Goal: Task Accomplishment & Management: Manage account settings

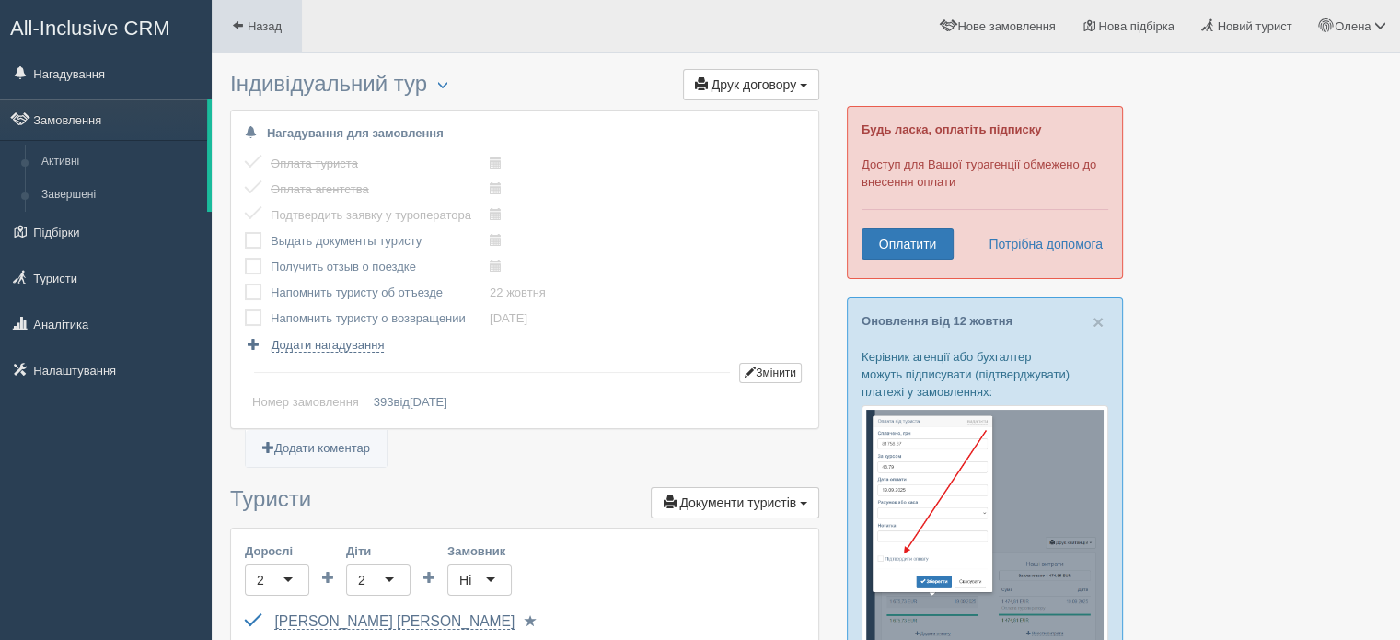
click at [248, 38] on link "Назад" at bounding box center [257, 26] width 90 height 52
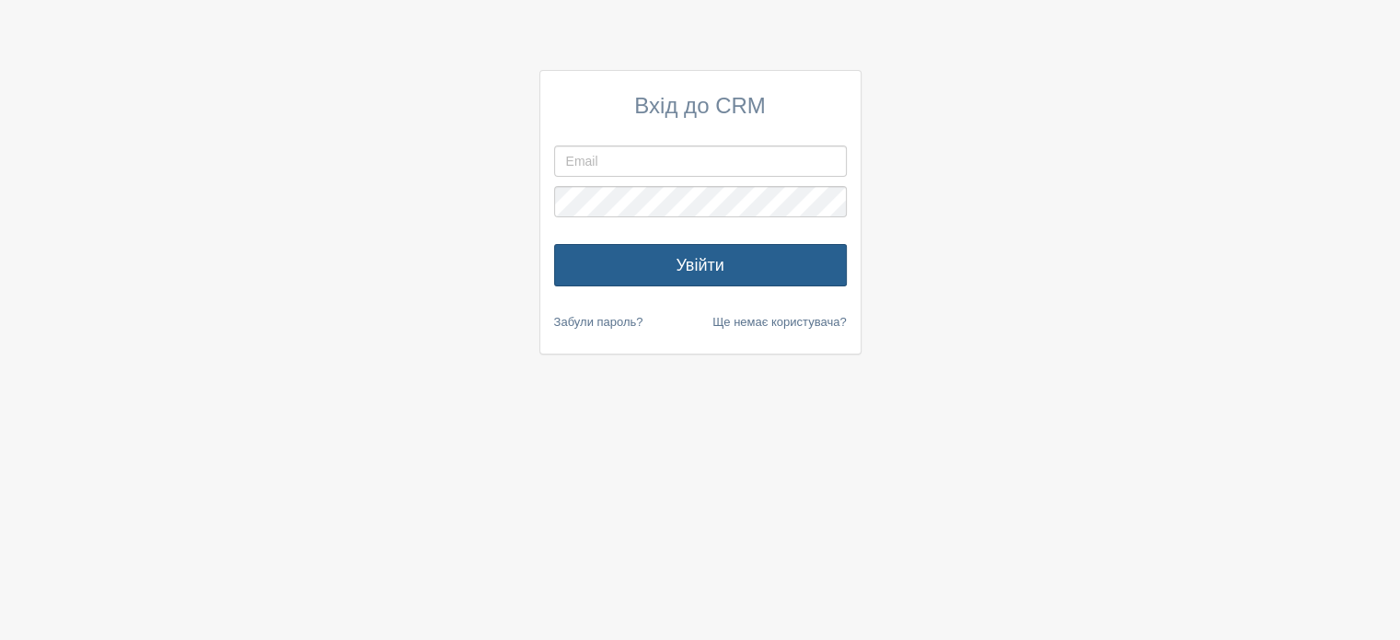
type input "[EMAIL_ADDRESS][DOMAIN_NAME]"
click at [582, 266] on button "Увійти" at bounding box center [700, 265] width 293 height 42
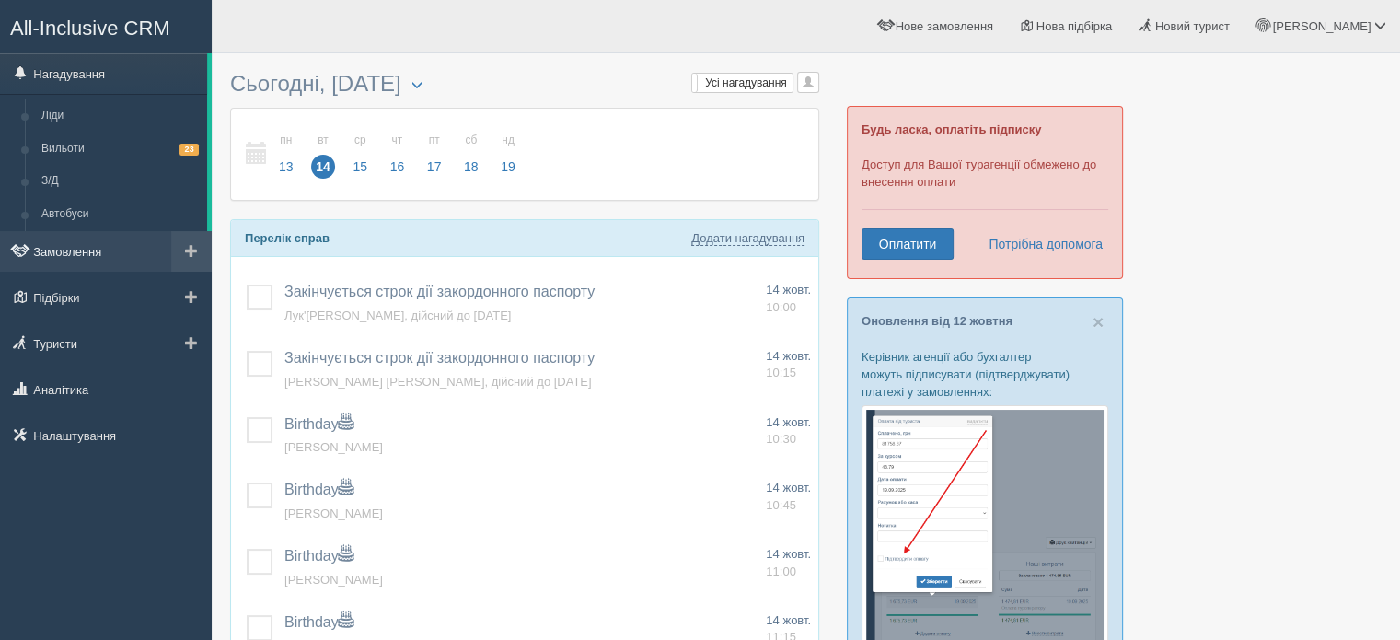
click at [62, 245] on link "Замовлення" at bounding box center [106, 251] width 212 height 40
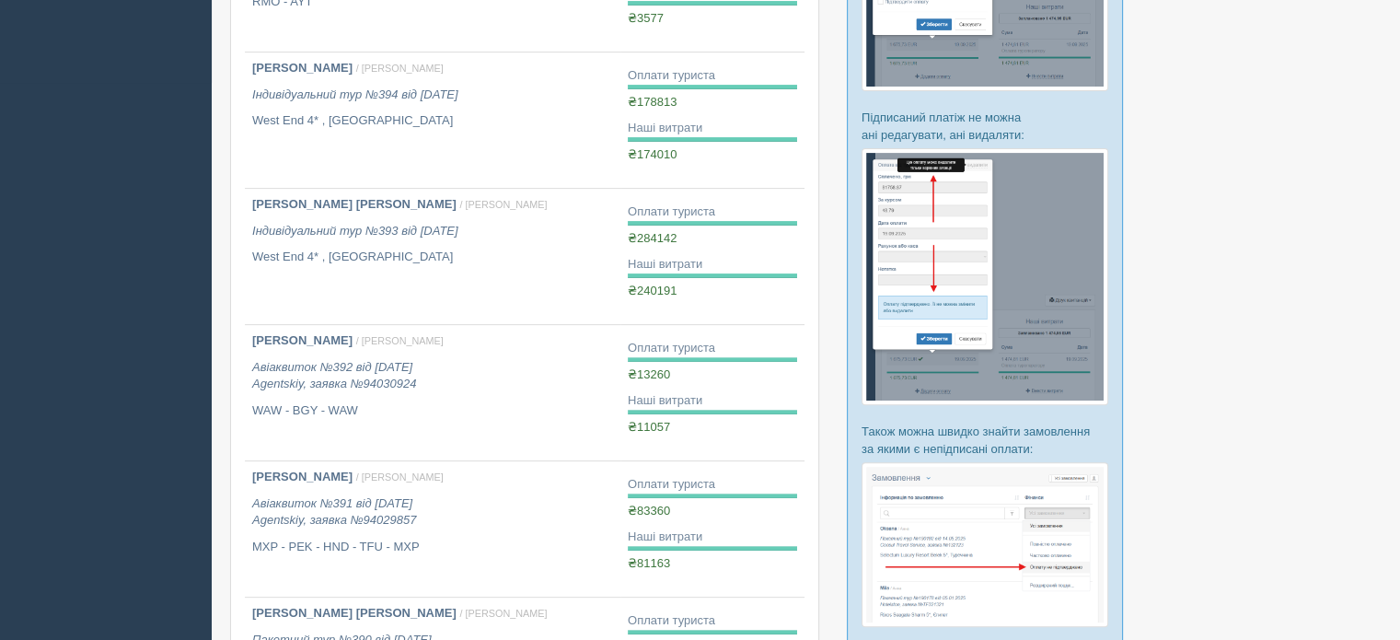
scroll to position [552, 0]
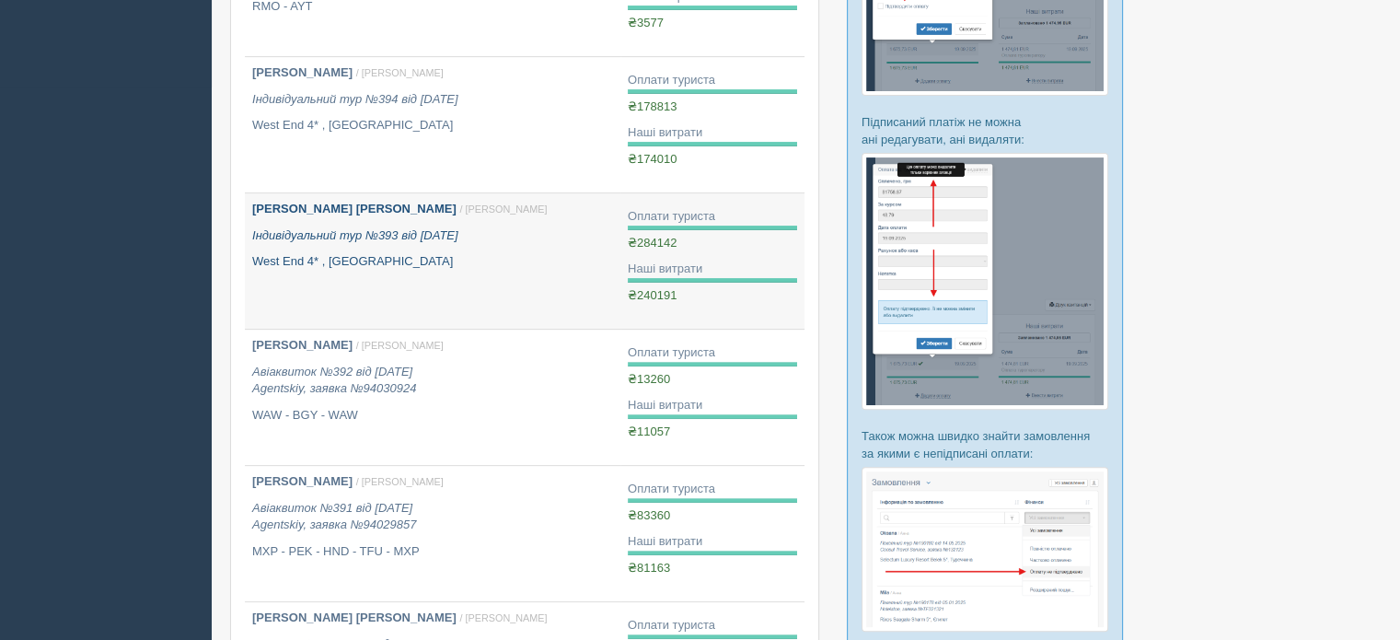
click at [389, 270] on link "[PERSON_NAME] [PERSON_NAME] / [PERSON_NAME] Індивідуальний тур №393 від [DATE] …" at bounding box center [433, 260] width 376 height 135
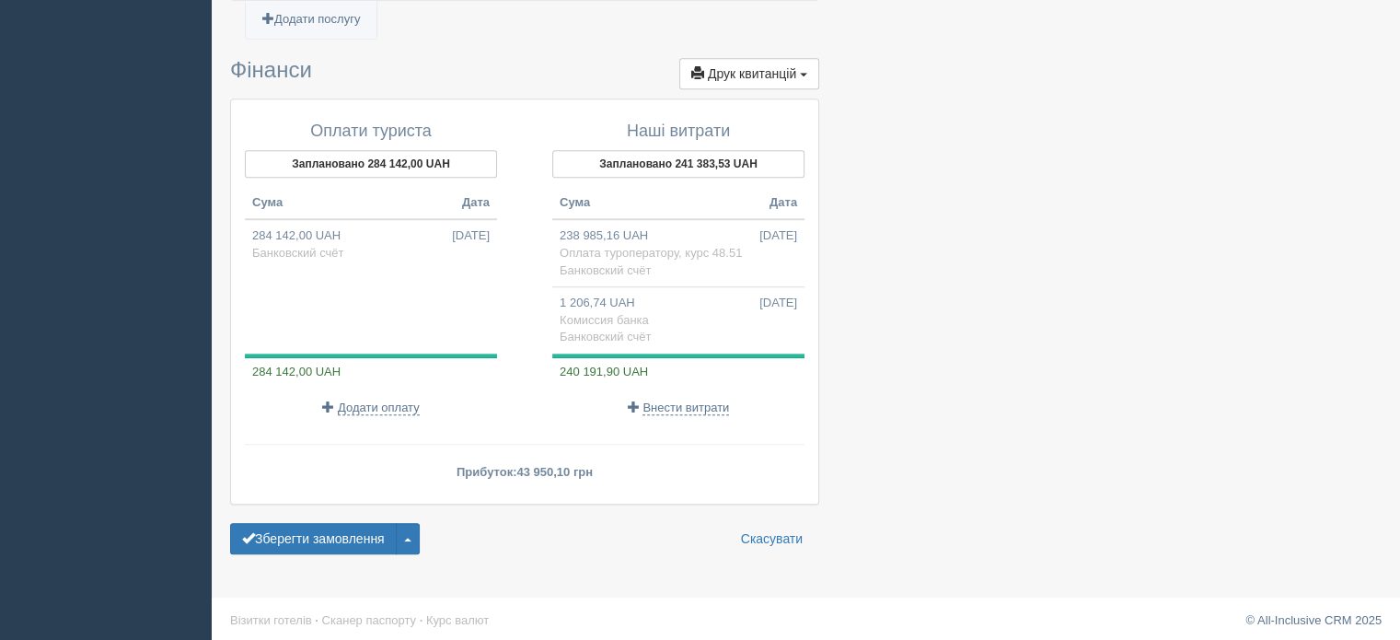
scroll to position [1358, 0]
click at [265, 369] on span "284 142,00 UAH" at bounding box center [293, 371] width 96 height 14
click at [272, 364] on span "284 142,00 UAH" at bounding box center [293, 371] width 96 height 14
click at [328, 246] on span "Банковский счёт" at bounding box center [297, 253] width 91 height 14
type input "284142.00"
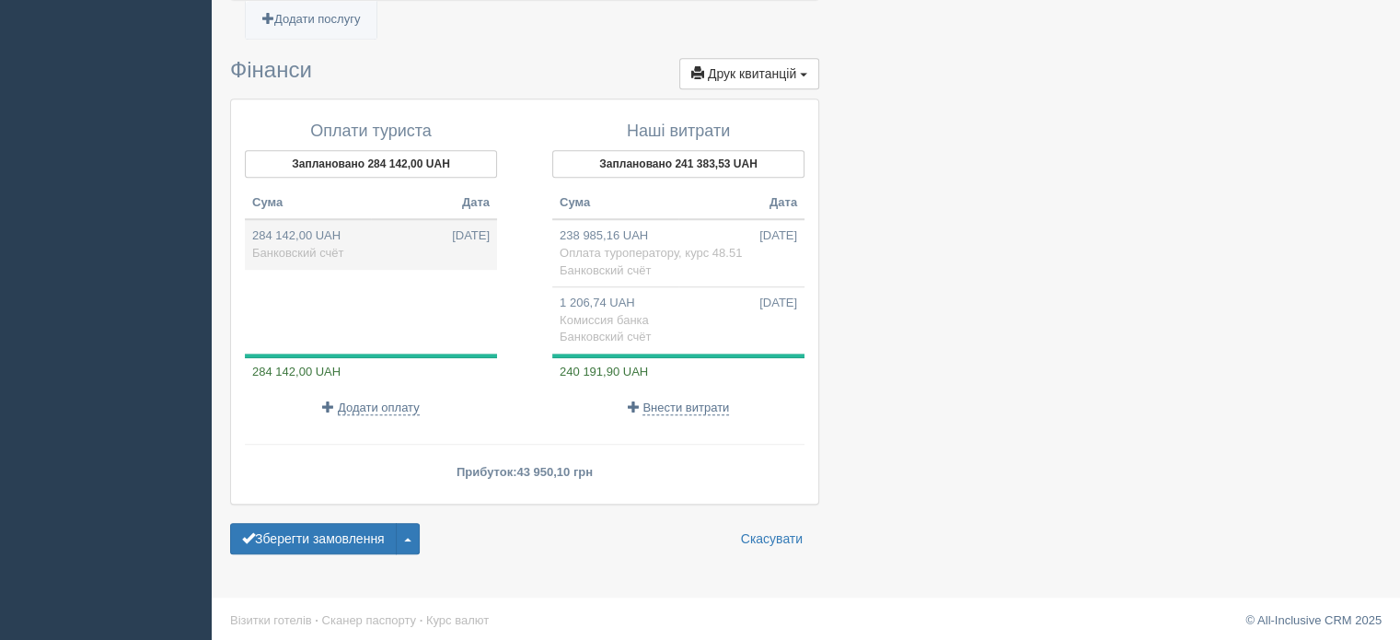
select select "1068"
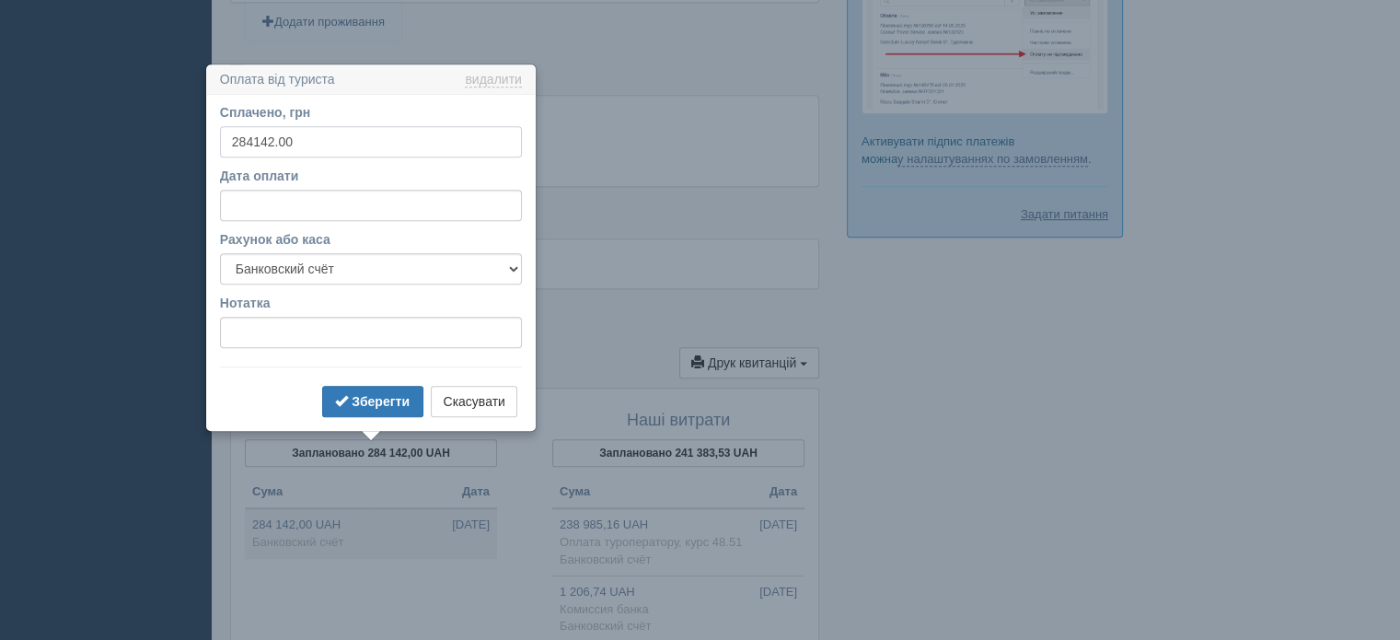
scroll to position [1133, 0]
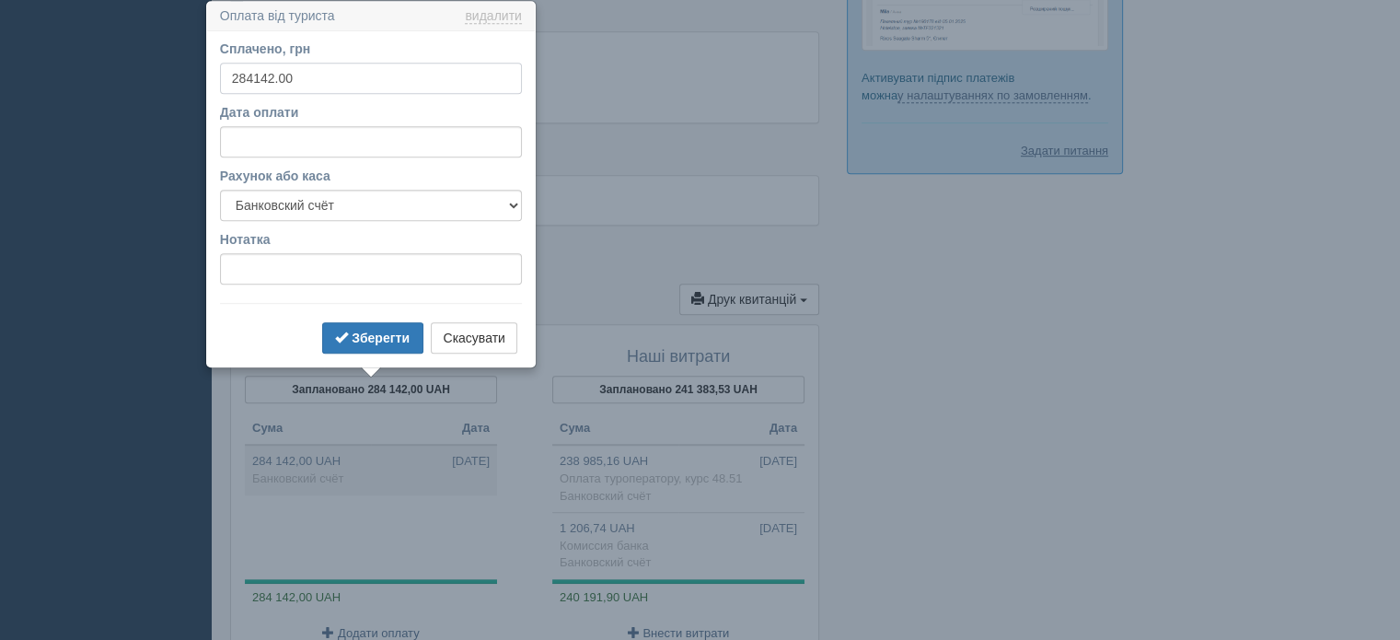
drag, startPoint x: 306, startPoint y: 78, endPoint x: 227, endPoint y: 76, distance: 78.3
click at [227, 76] on input "284142.00" at bounding box center [371, 78] width 302 height 31
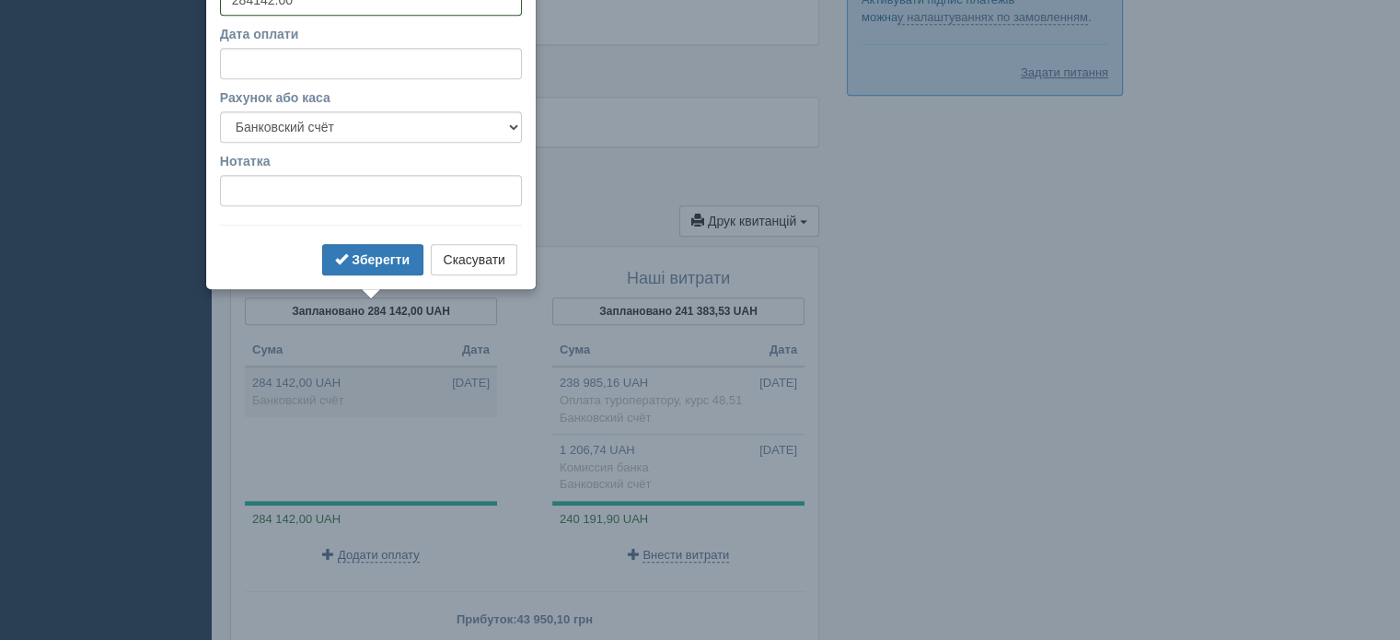
scroll to position [1082, 0]
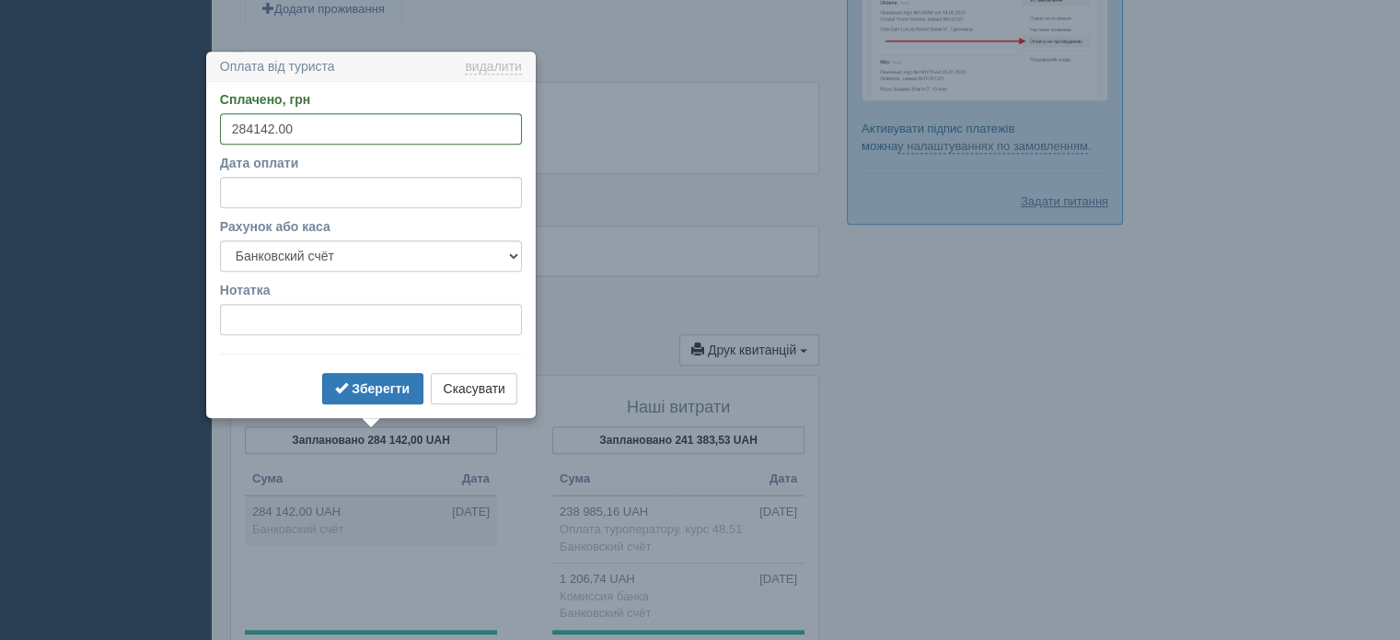
click at [611, 156] on div "Вид транспорту Не включено Не включено" at bounding box center [524, 128] width 587 height 90
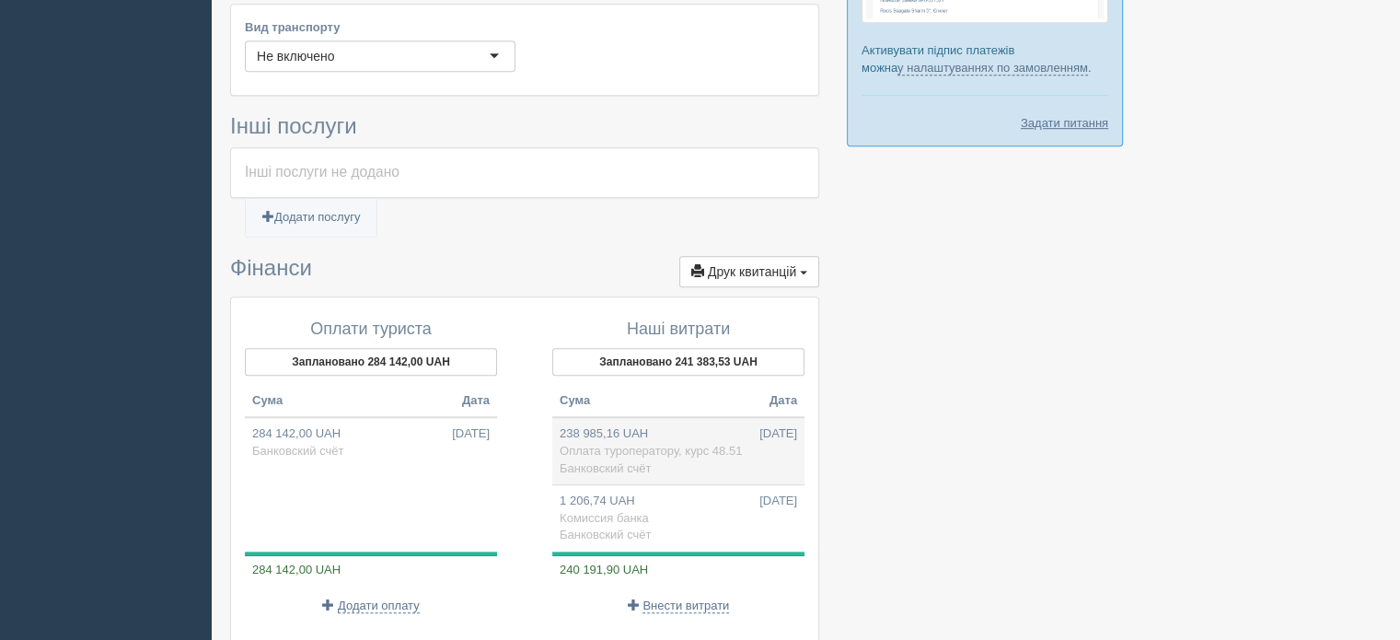
scroll to position [1266, 0]
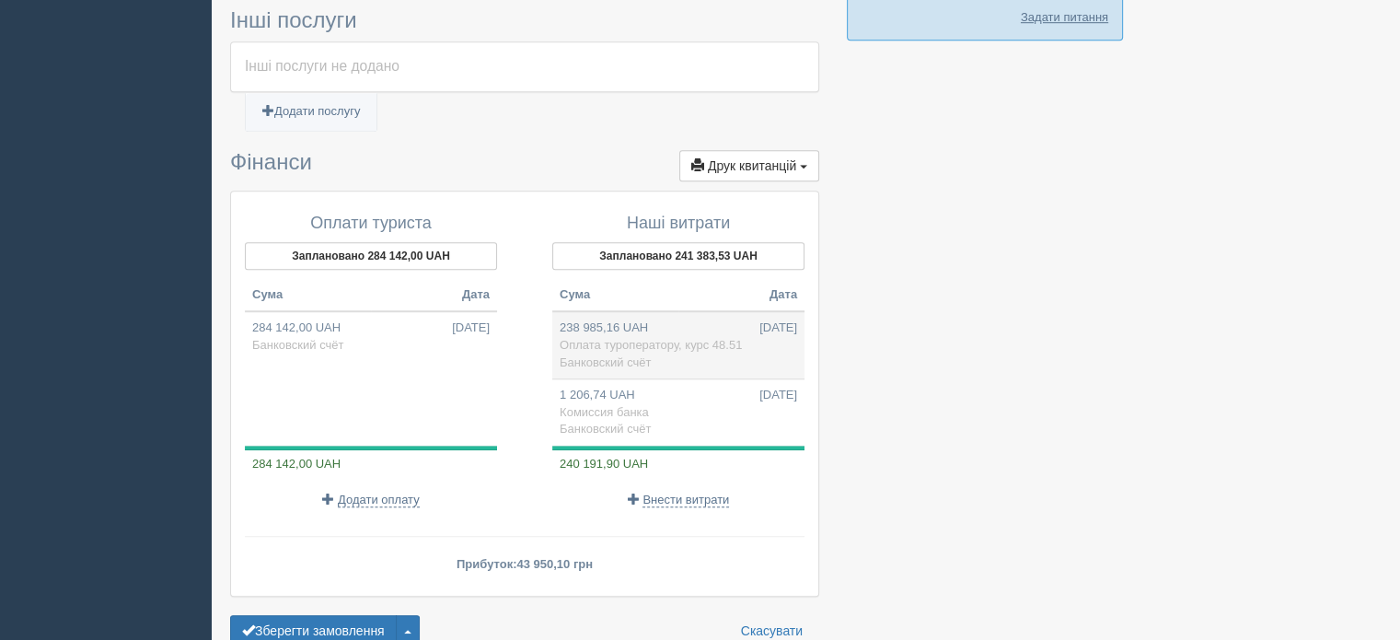
click at [641, 355] on span "Банковский счёт" at bounding box center [605, 362] width 91 height 14
type input "238985.16"
select select "1068"
type input "курс 48.51"
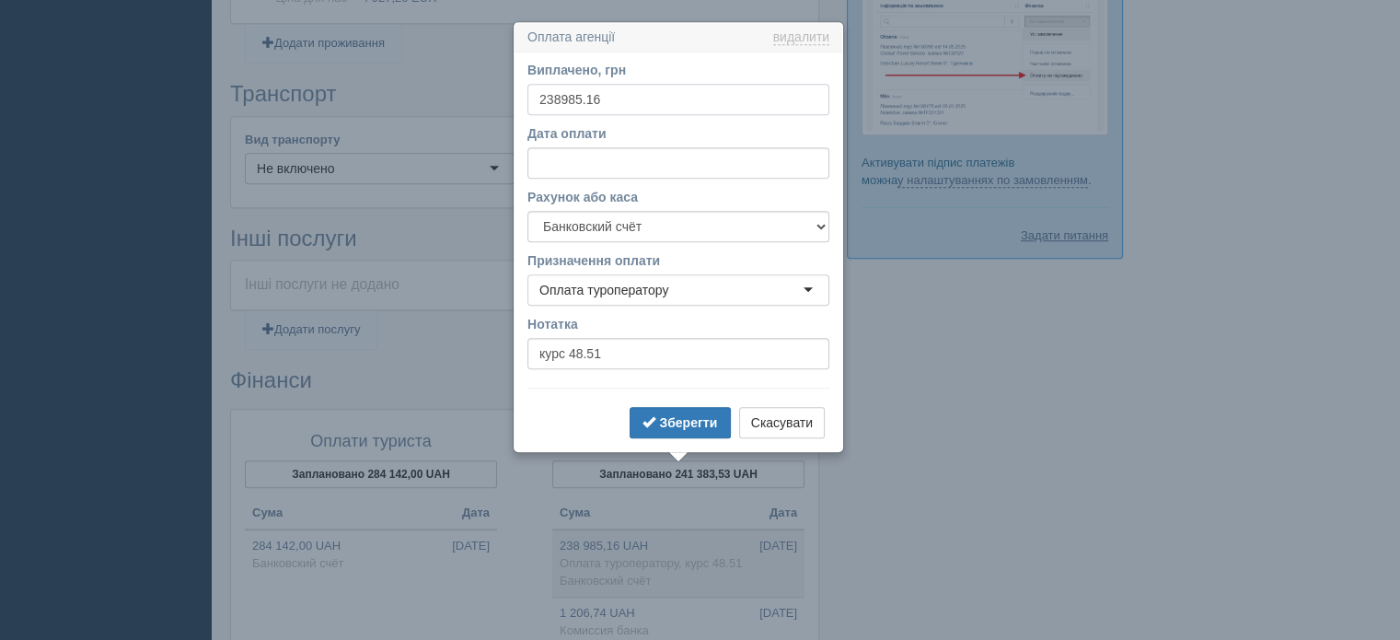
scroll to position [1069, 0]
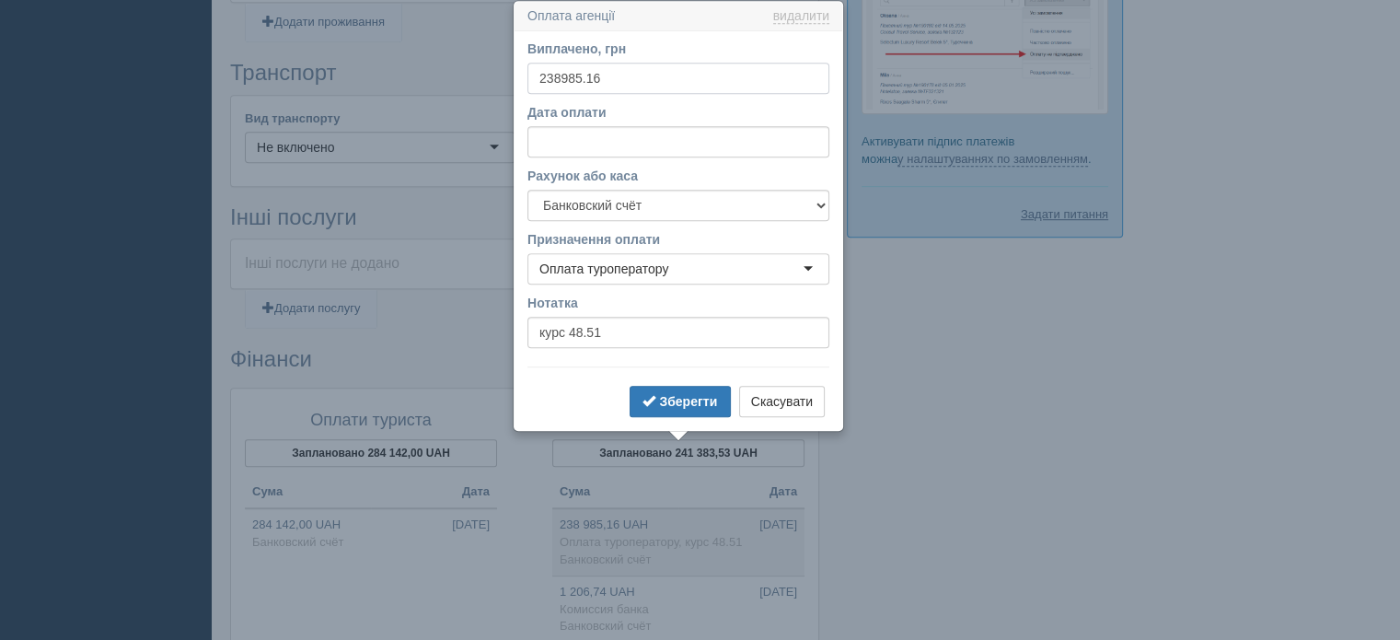
drag, startPoint x: 602, startPoint y: 80, endPoint x: 530, endPoint y: 81, distance: 71.8
click at [530, 81] on input "238985.16" at bounding box center [678, 78] width 302 height 31
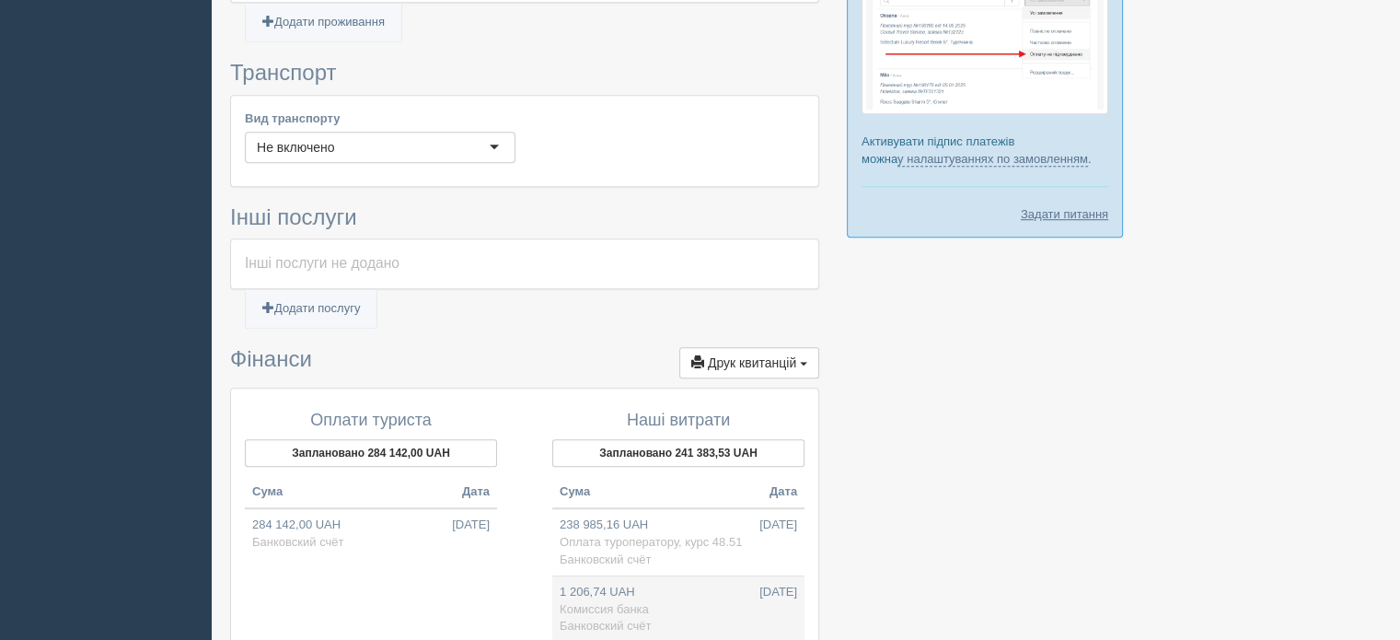
click at [659, 601] on td "1 206,74 UAH 07.10.2025 Комиссия банка Банковский счёт" at bounding box center [678, 609] width 252 height 66
type input "1206.74"
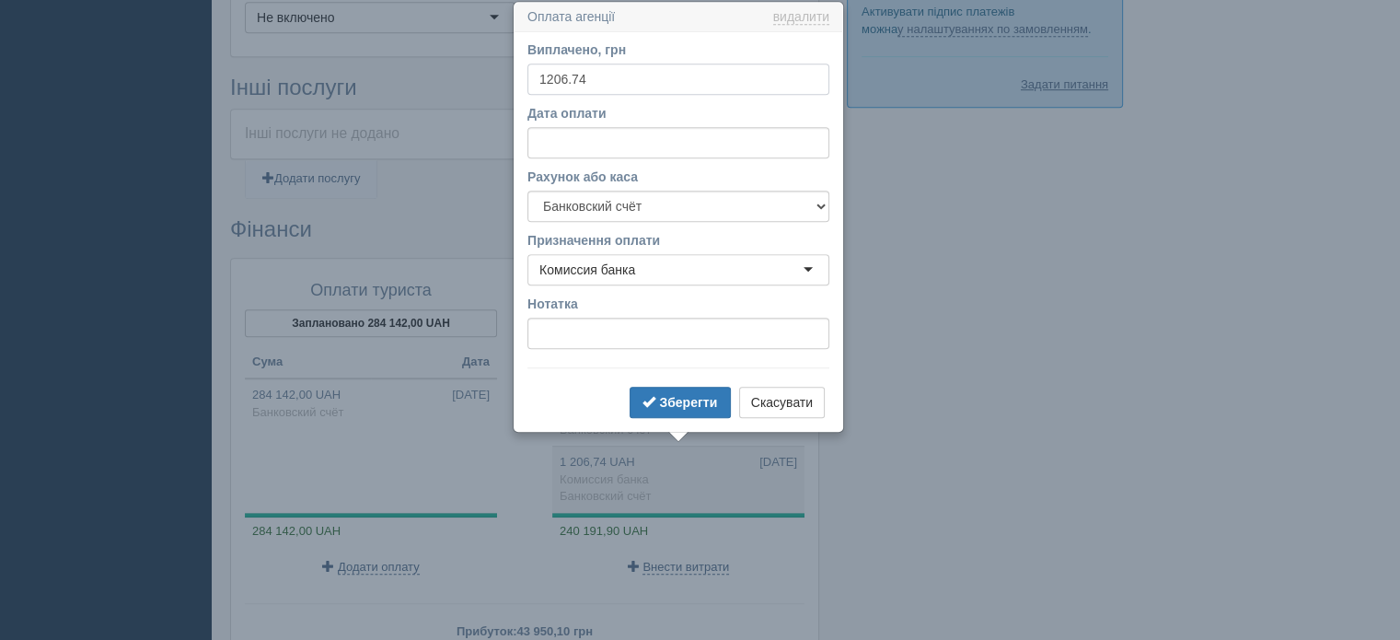
scroll to position [1200, 0]
drag, startPoint x: 608, startPoint y: 79, endPoint x: 516, endPoint y: 76, distance: 92.1
click at [516, 76] on div "Виплачено, грн 1206.74 За курсом 1 Дата оплати Рахунок або каса UA0730529900000…" at bounding box center [678, 230] width 328 height 399
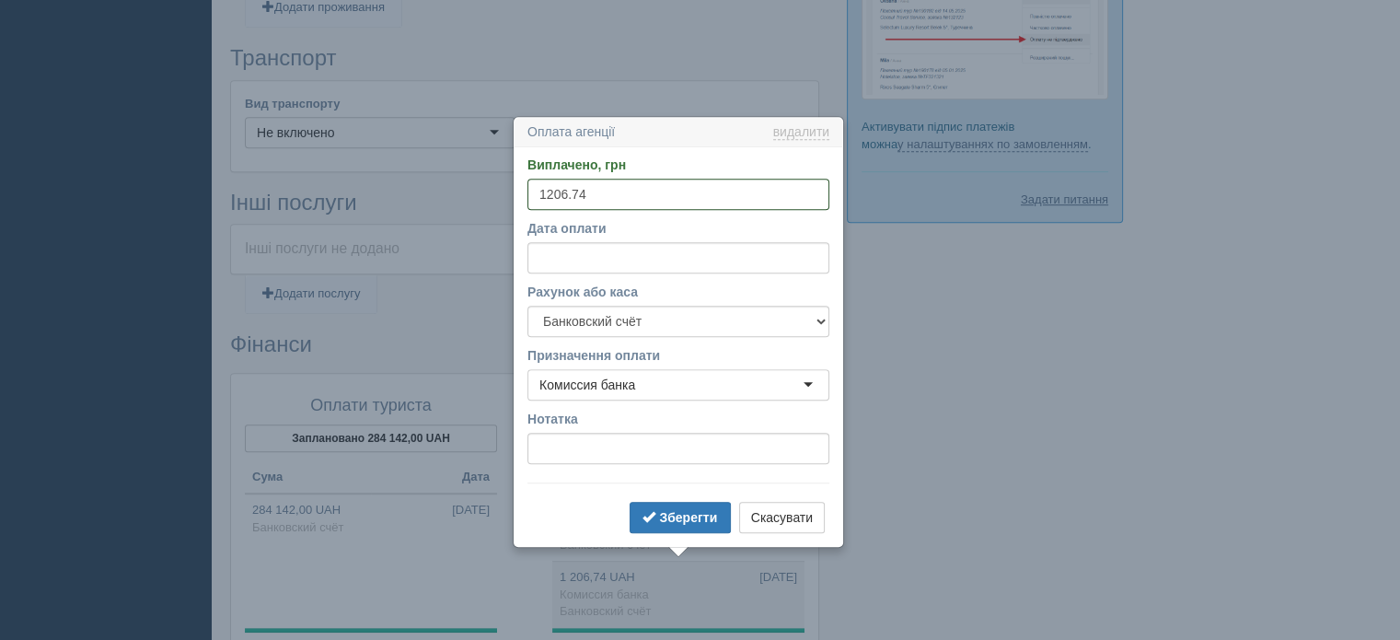
scroll to position [740, 0]
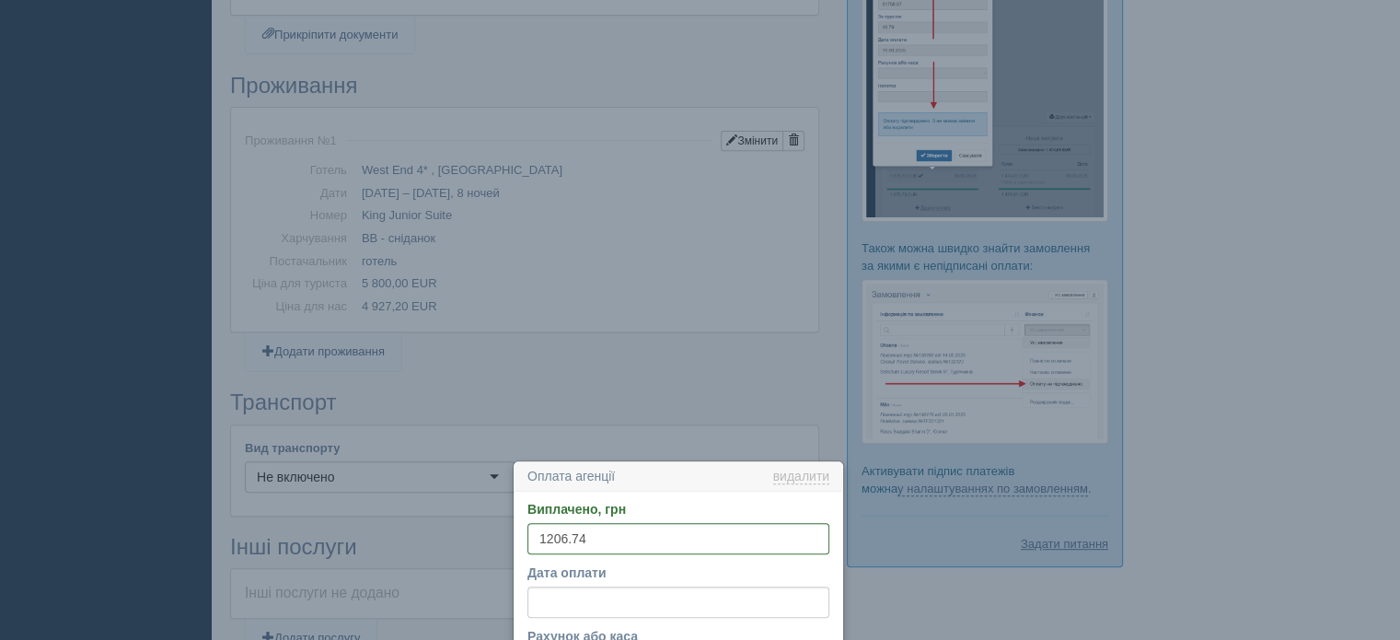
click at [526, 174] on td "West End 4* , Франція" at bounding box center [579, 170] width 450 height 23
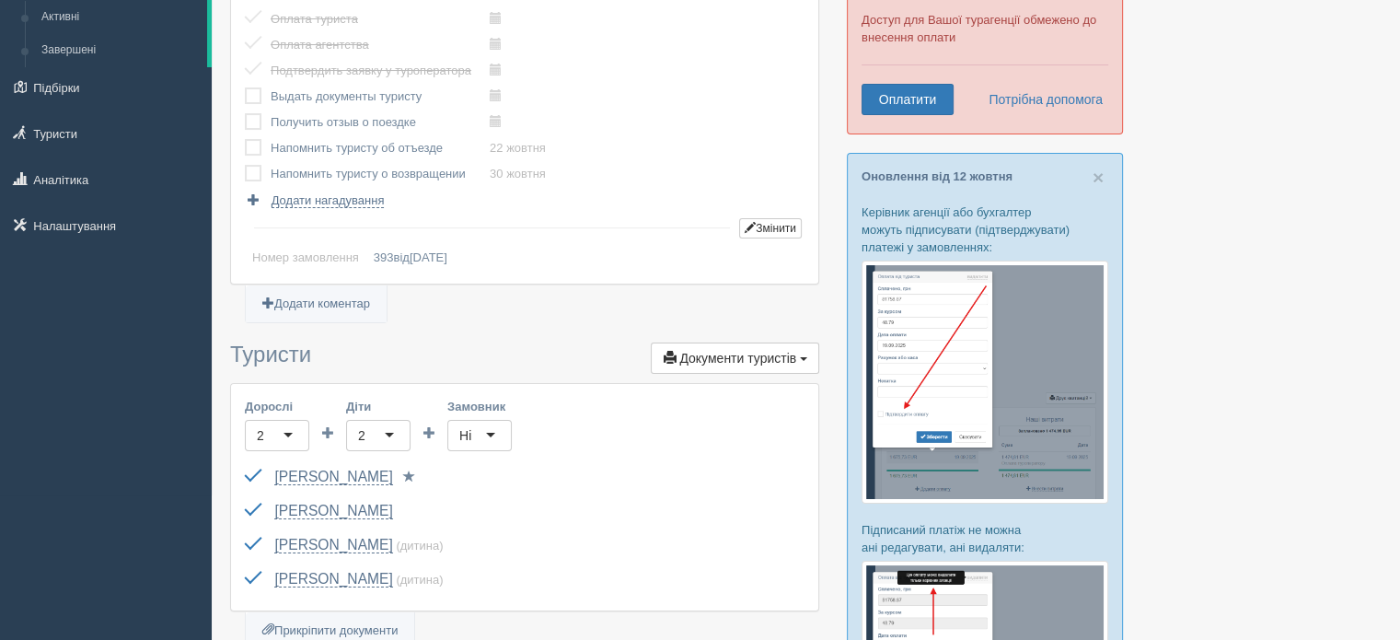
scroll to position [4, 0]
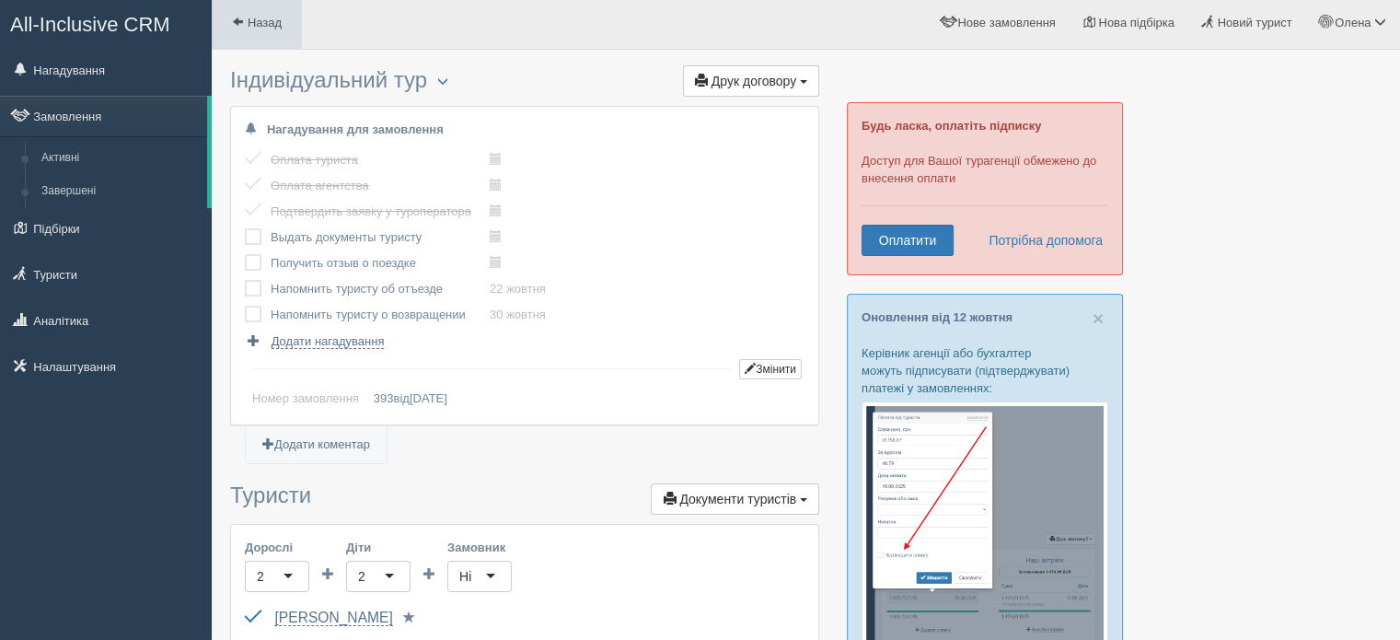
click at [236, 16] on span at bounding box center [238, 22] width 12 height 12
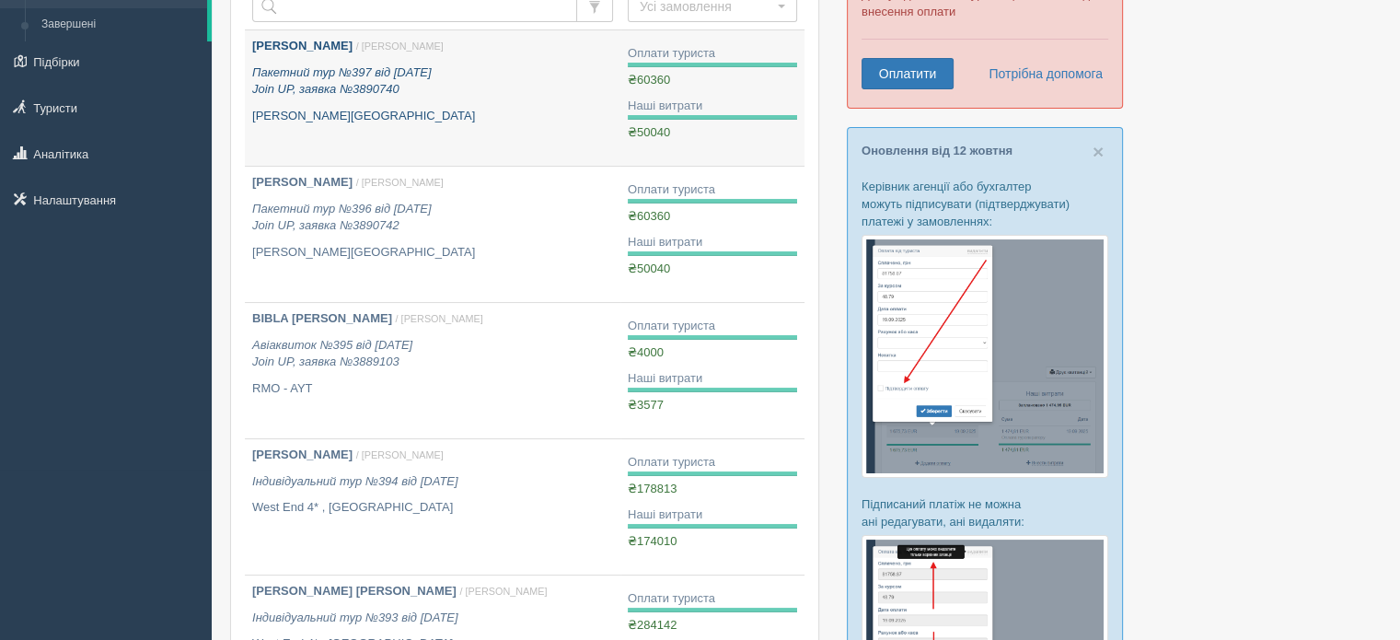
scroll to position [276, 0]
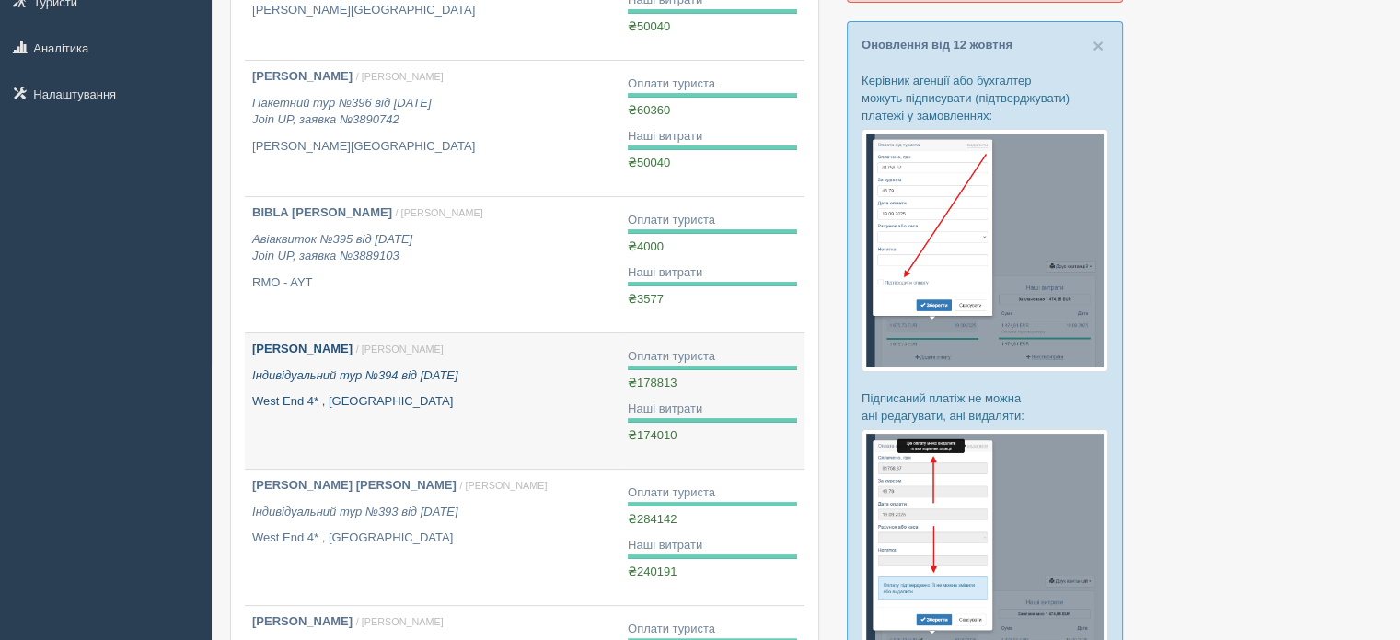
click at [353, 353] on b "[PERSON_NAME]" at bounding box center [302, 348] width 100 height 14
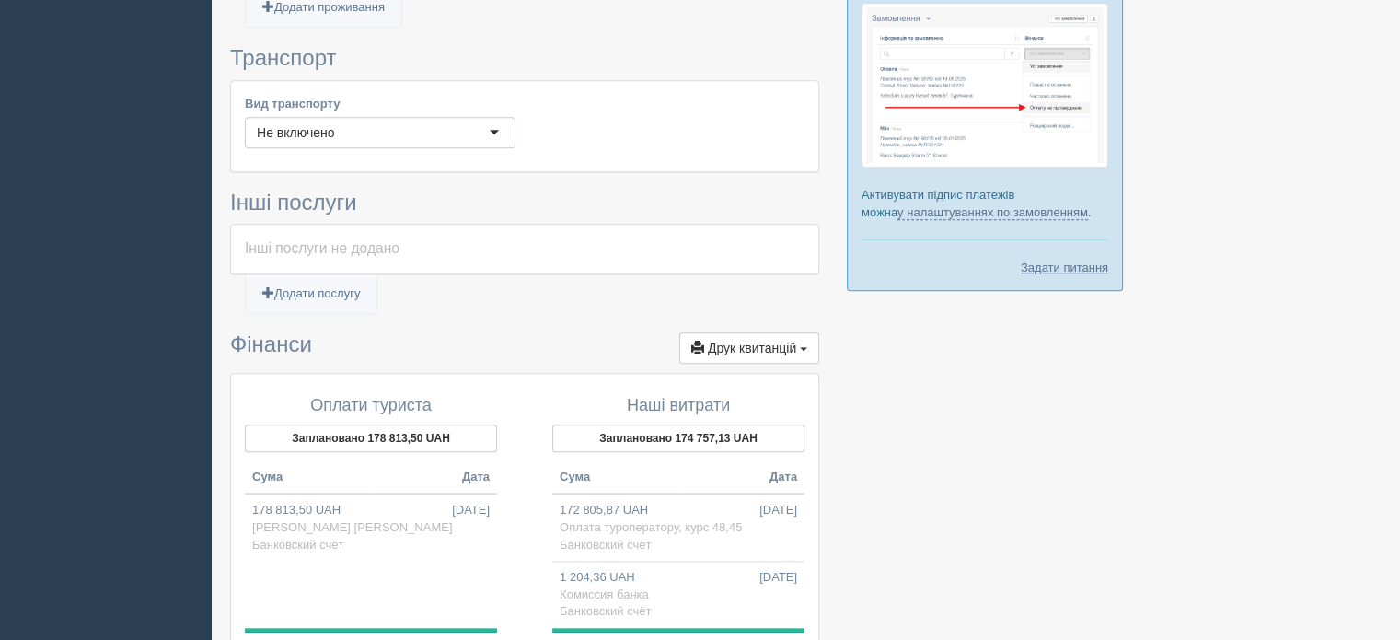
scroll to position [1093, 0]
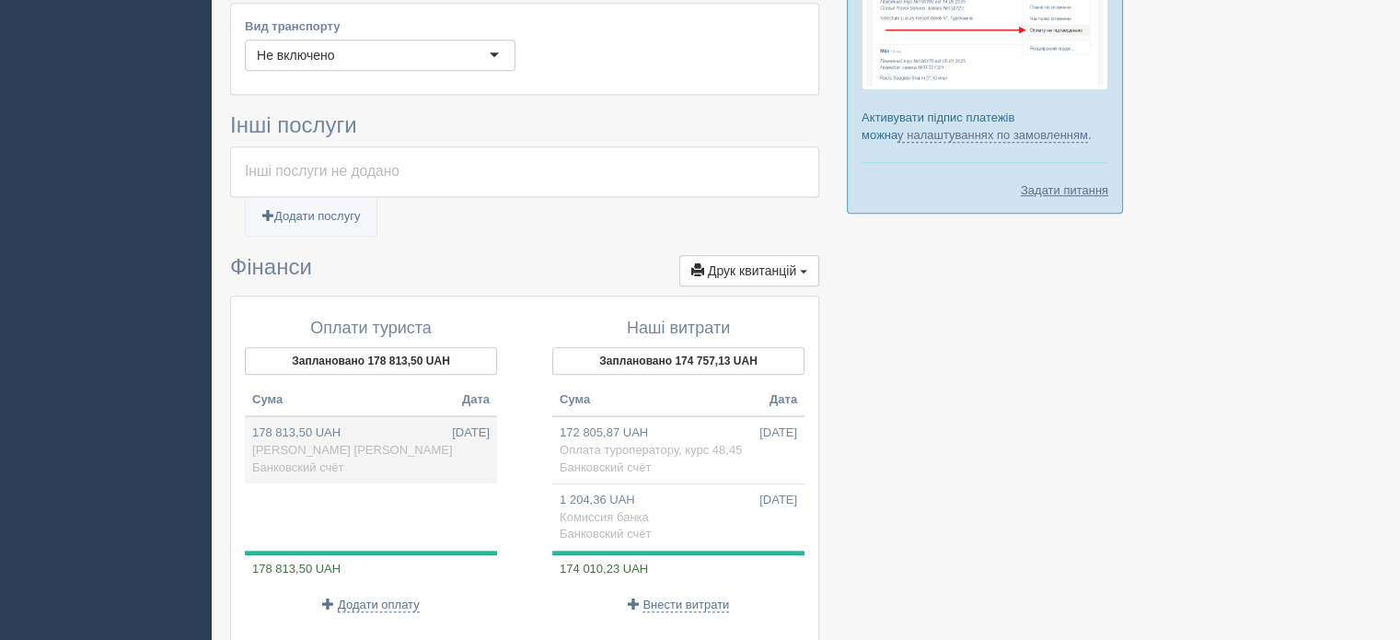
click at [356, 434] on td "178 813,50 UAH 03.10.2025 ФОП Маньковський В. Банковский счёт" at bounding box center [371, 449] width 252 height 67
type input "178813.50"
select select "1068"
type input "ФОП Маньковський В."
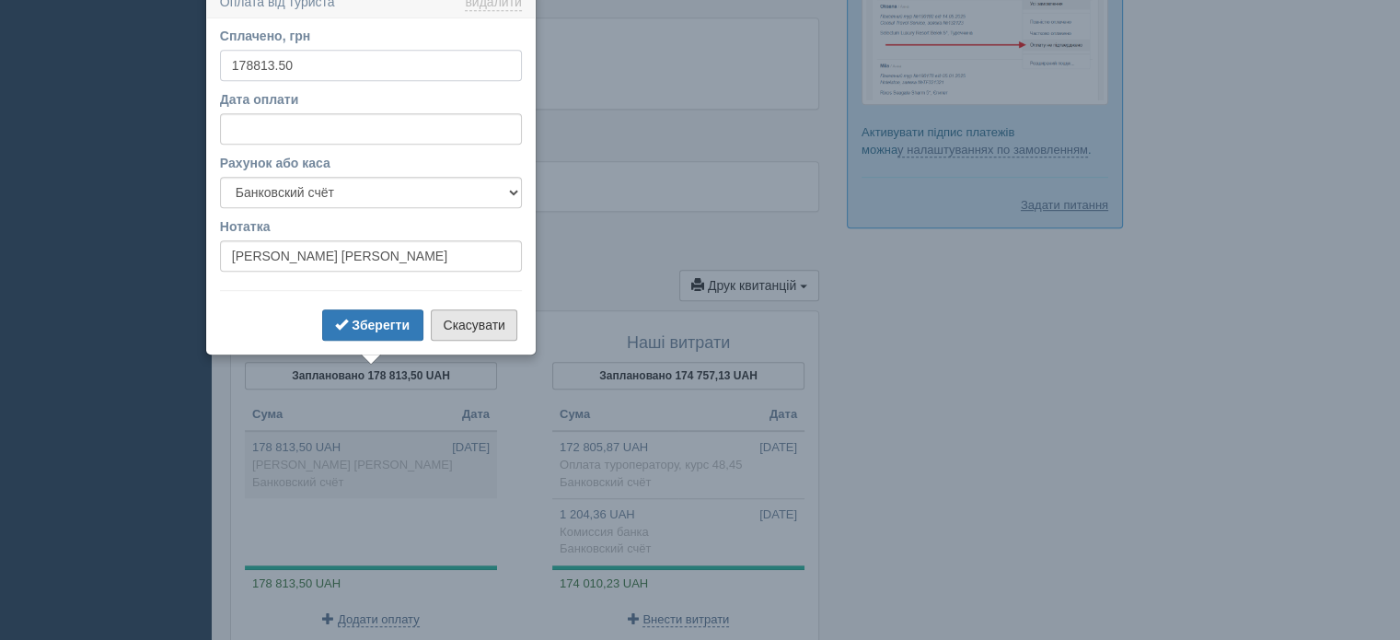
scroll to position [1064, 0]
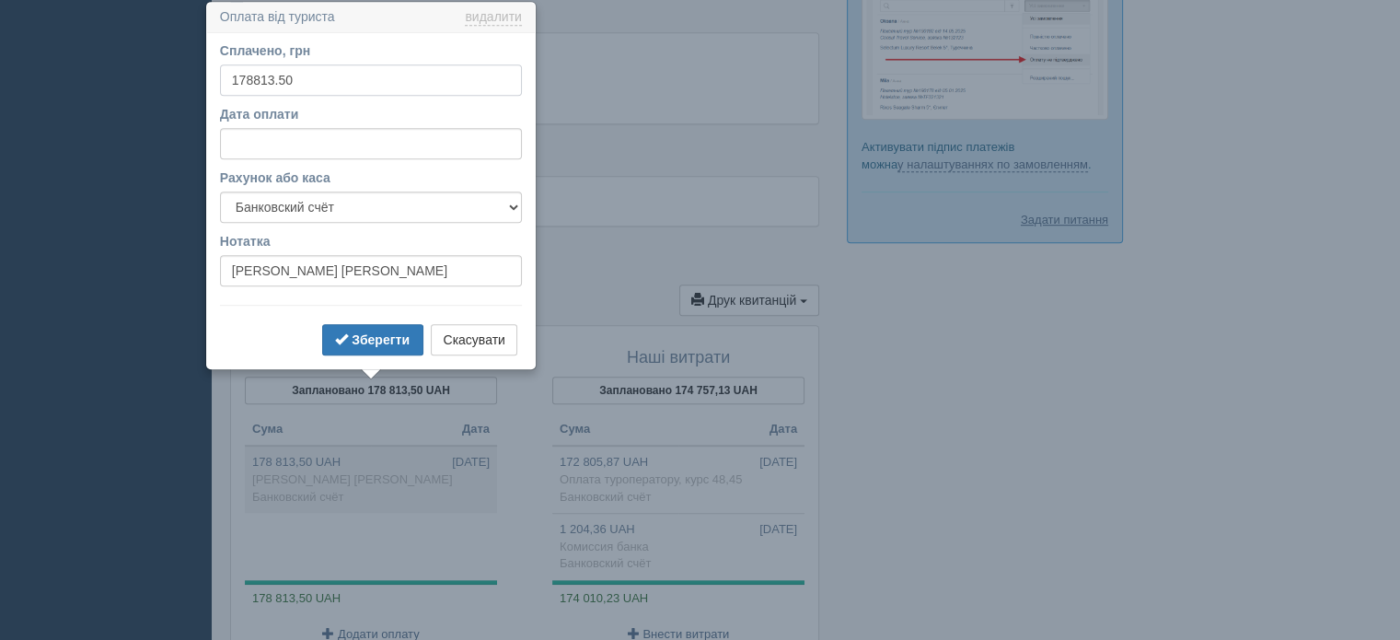
drag, startPoint x: 305, startPoint y: 83, endPoint x: 224, endPoint y: 79, distance: 81.1
click at [224, 79] on input "178813.50" at bounding box center [371, 79] width 302 height 31
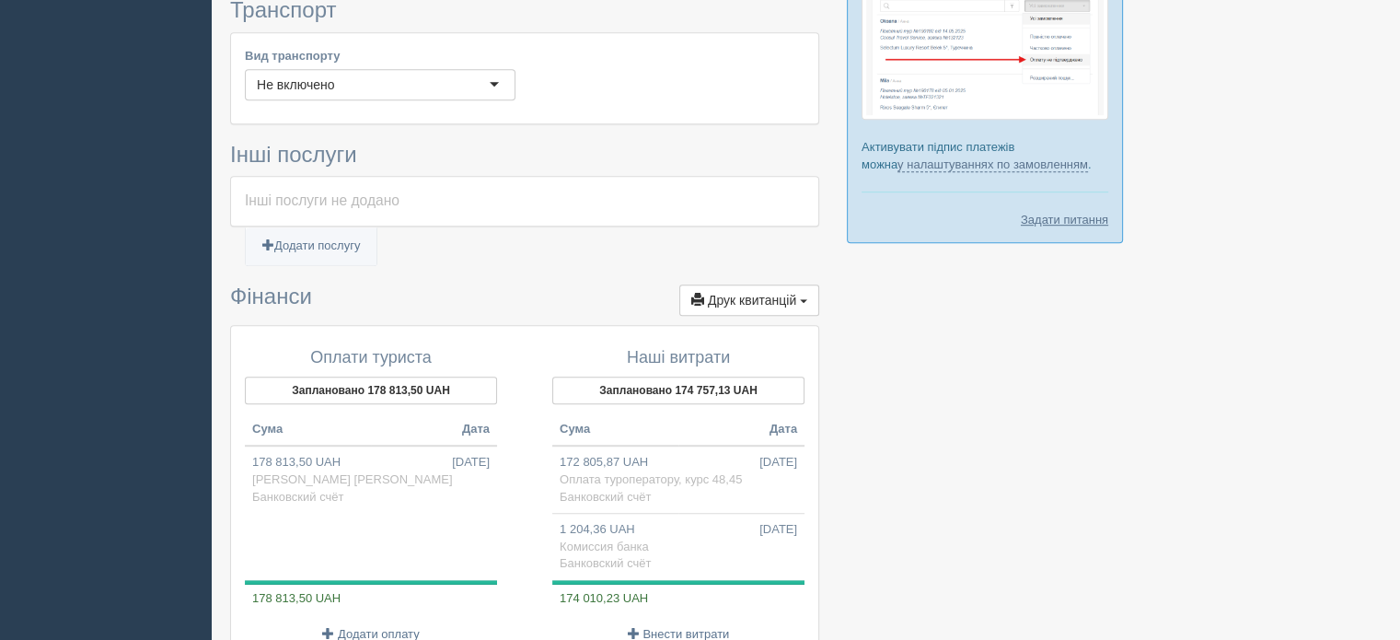
click at [666, 216] on div "Інші послуги не додано" at bounding box center [524, 201] width 587 height 49
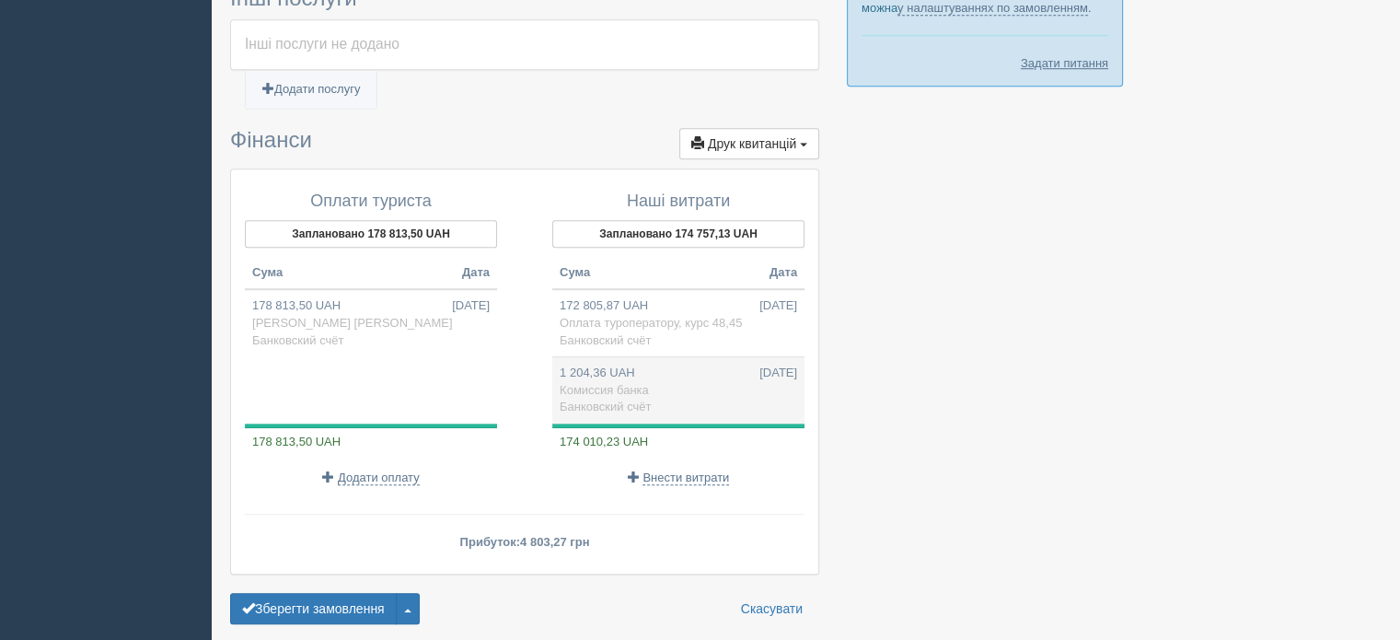
scroll to position [1248, 0]
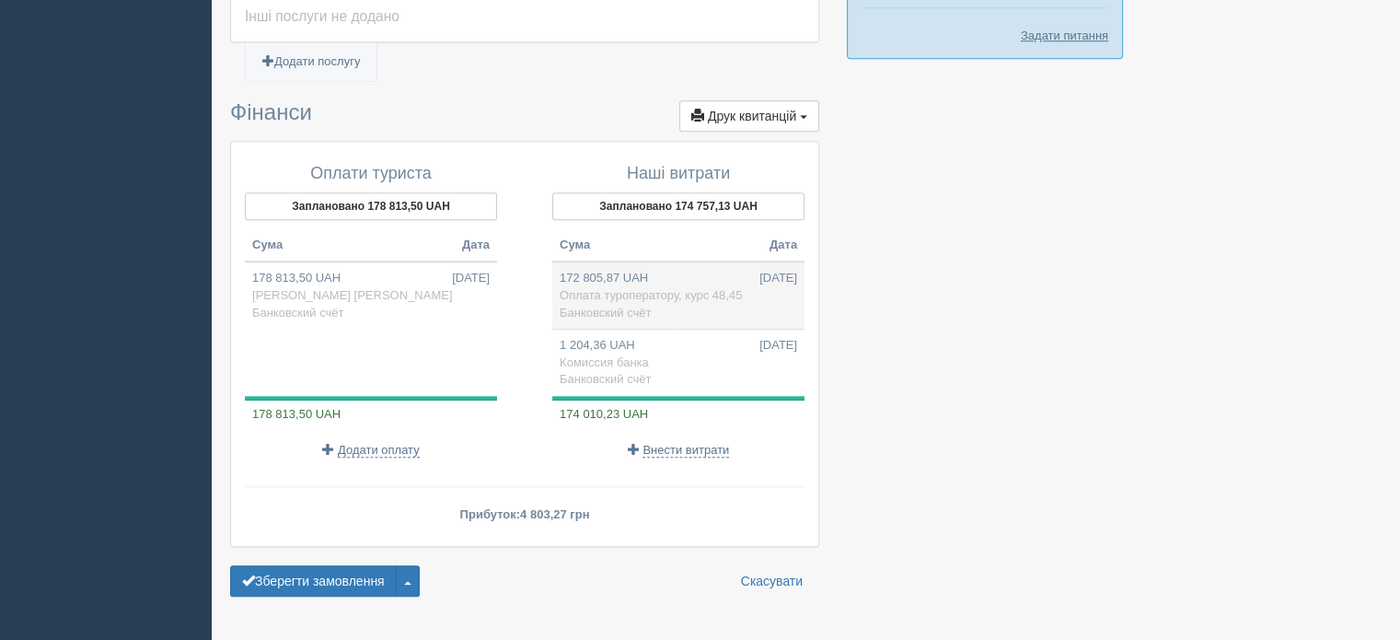
click at [671, 288] on span "Оплата туроператору, курс 48,45" at bounding box center [651, 295] width 182 height 14
type input "172805.87"
select select "1068"
type input "курс 48,45"
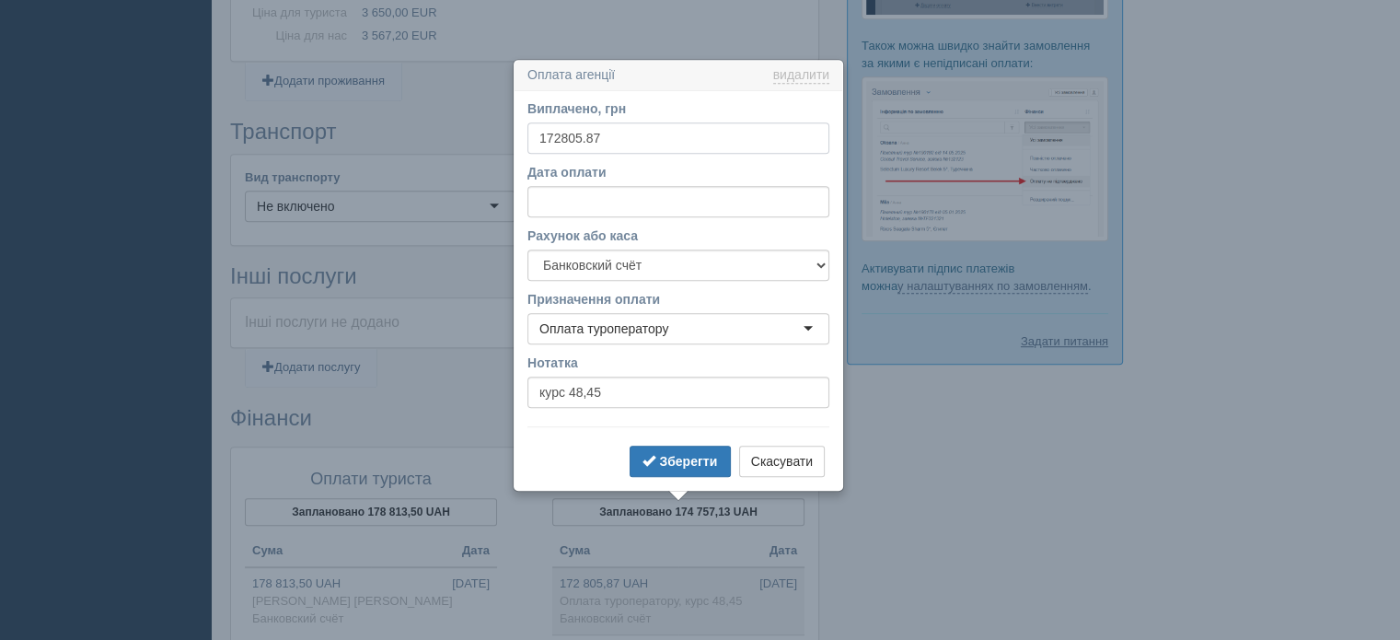
scroll to position [1001, 0]
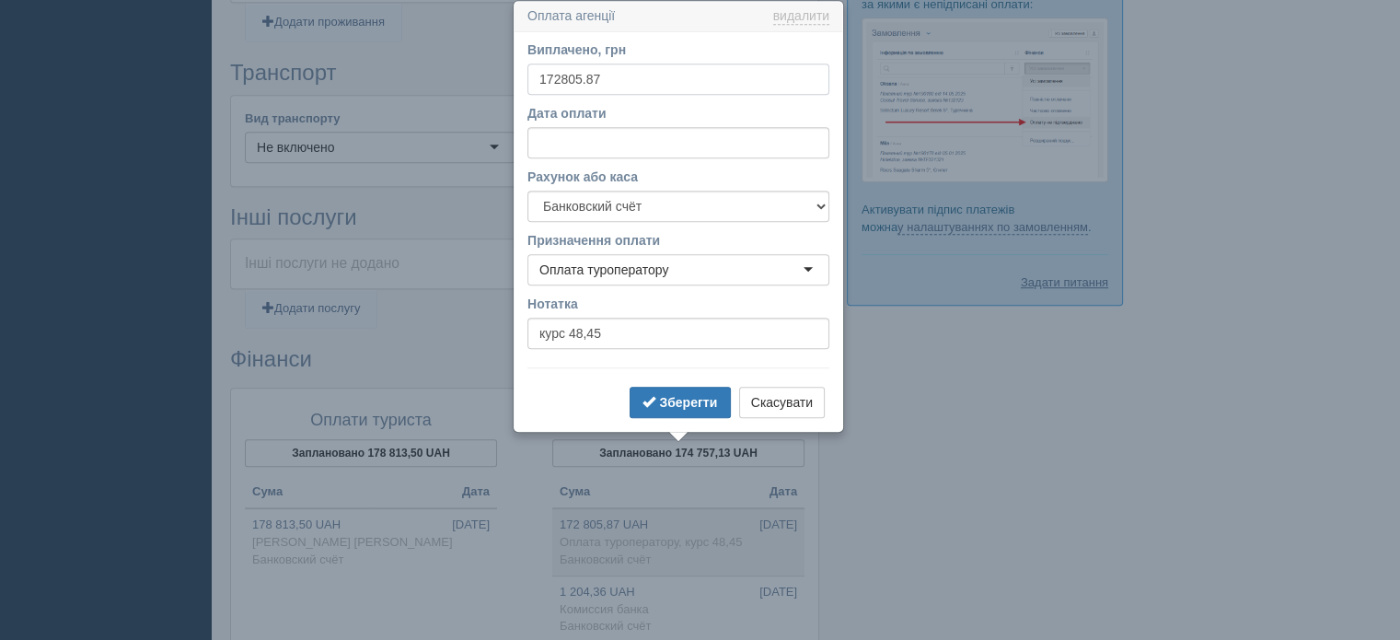
drag, startPoint x: 612, startPoint y: 80, endPoint x: 526, endPoint y: 80, distance: 86.5
click at [526, 80] on div "Виплачено, грн 172805.87 За курсом 1 Дата оплати Рахунок або каса UA07305299000…" at bounding box center [678, 231] width 328 height 399
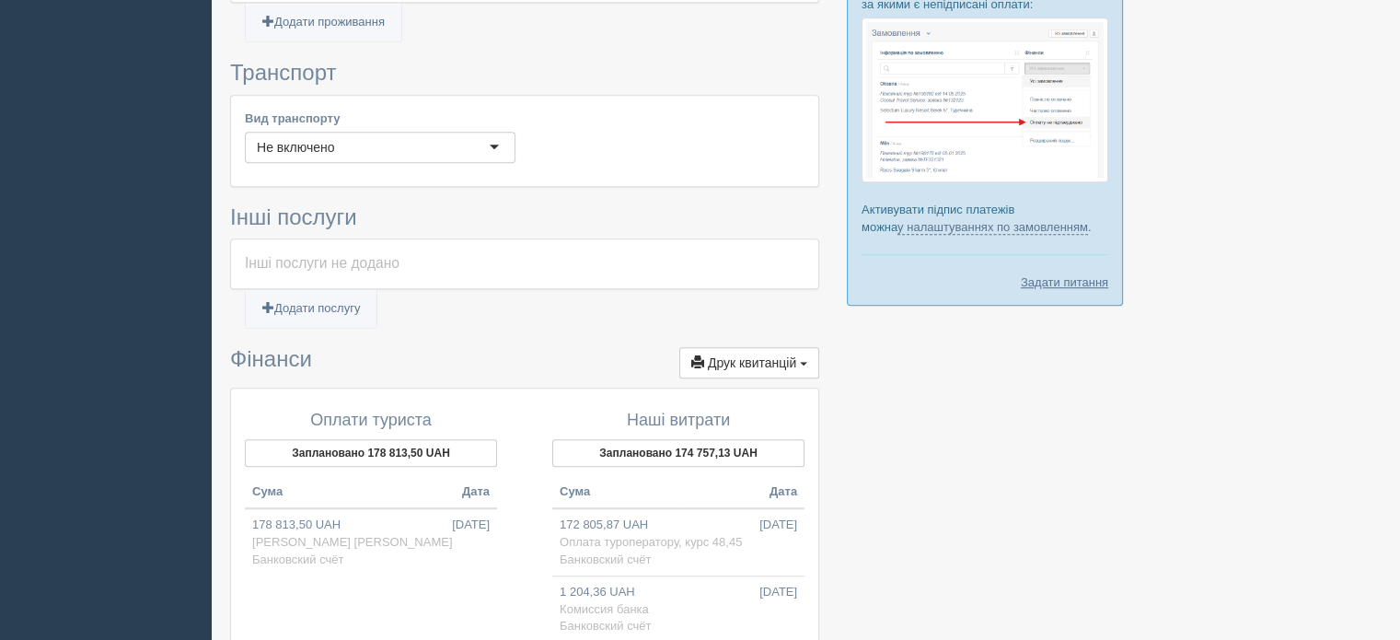
scroll to position [1185, 0]
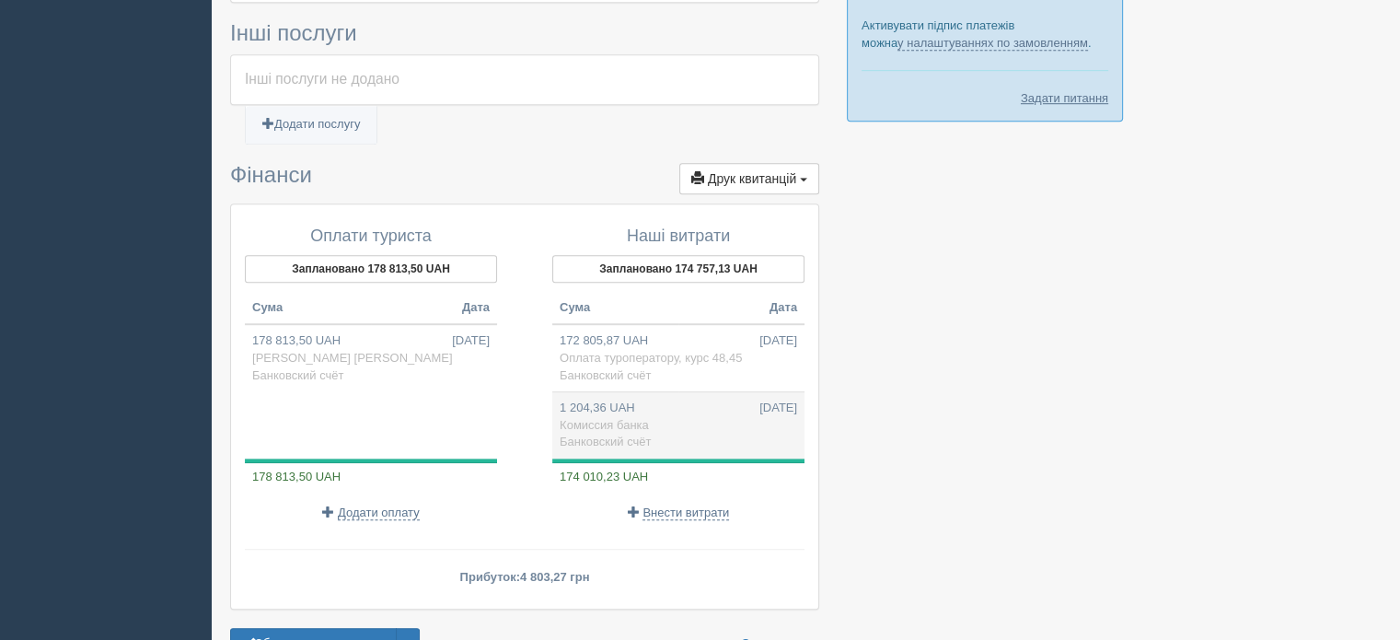
click at [660, 418] on td "1 204,36 UAH 08.10.2025 Комиссия банка Банковский счёт" at bounding box center [678, 425] width 252 height 66
type input "1204.36"
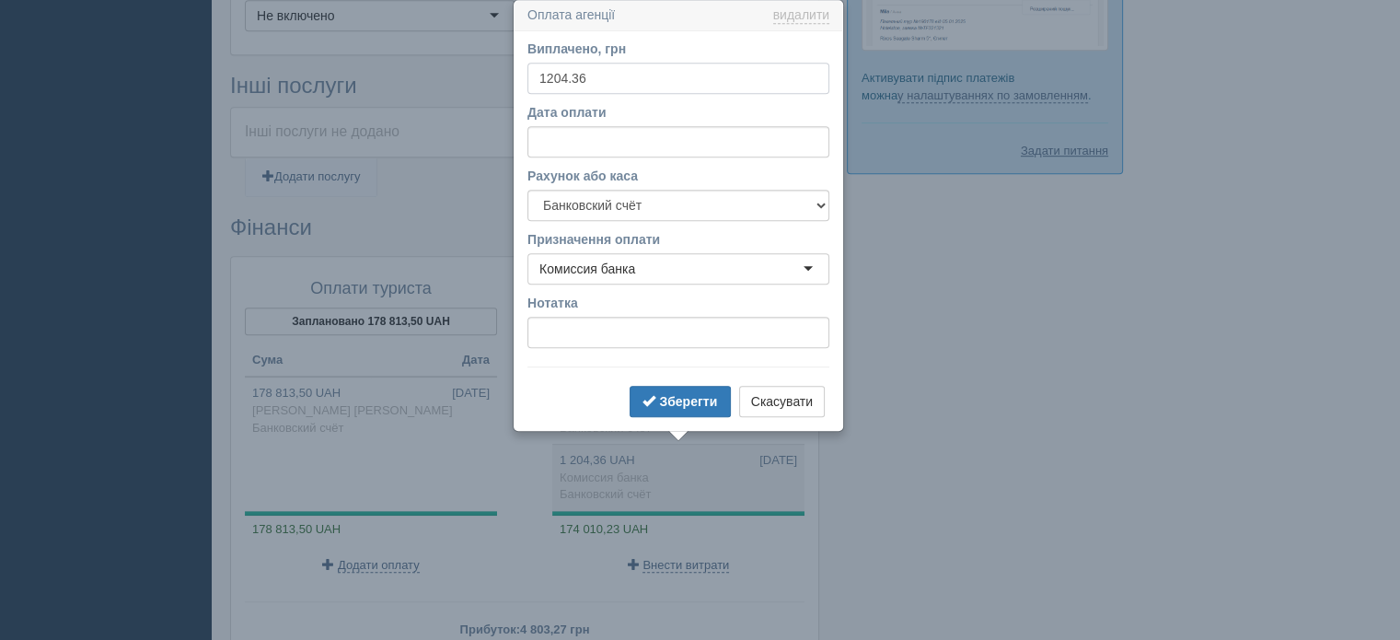
scroll to position [1132, 0]
drag, startPoint x: 626, startPoint y: 73, endPoint x: 514, endPoint y: 71, distance: 112.3
click at [514, 71] on div "Виплачено, грн 1204.36 За курсом 1 Дата оплати Рахунок або каса UA0730529900000…" at bounding box center [678, 231] width 328 height 399
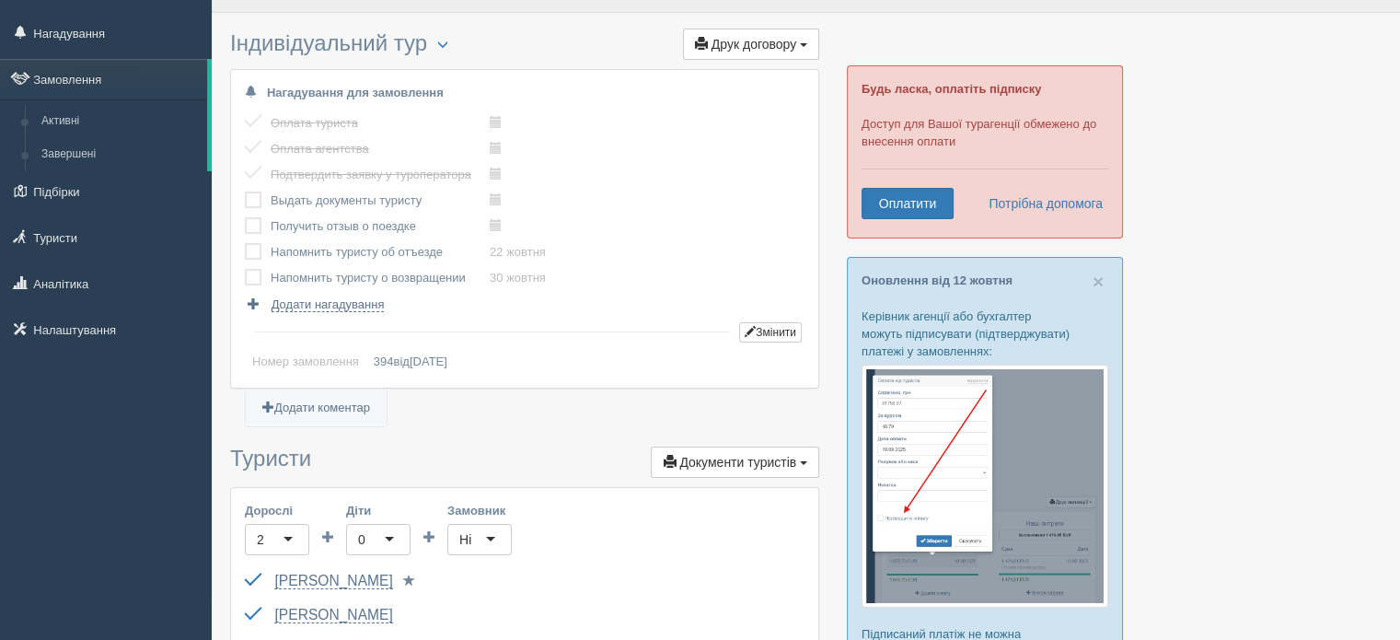
scroll to position [0, 0]
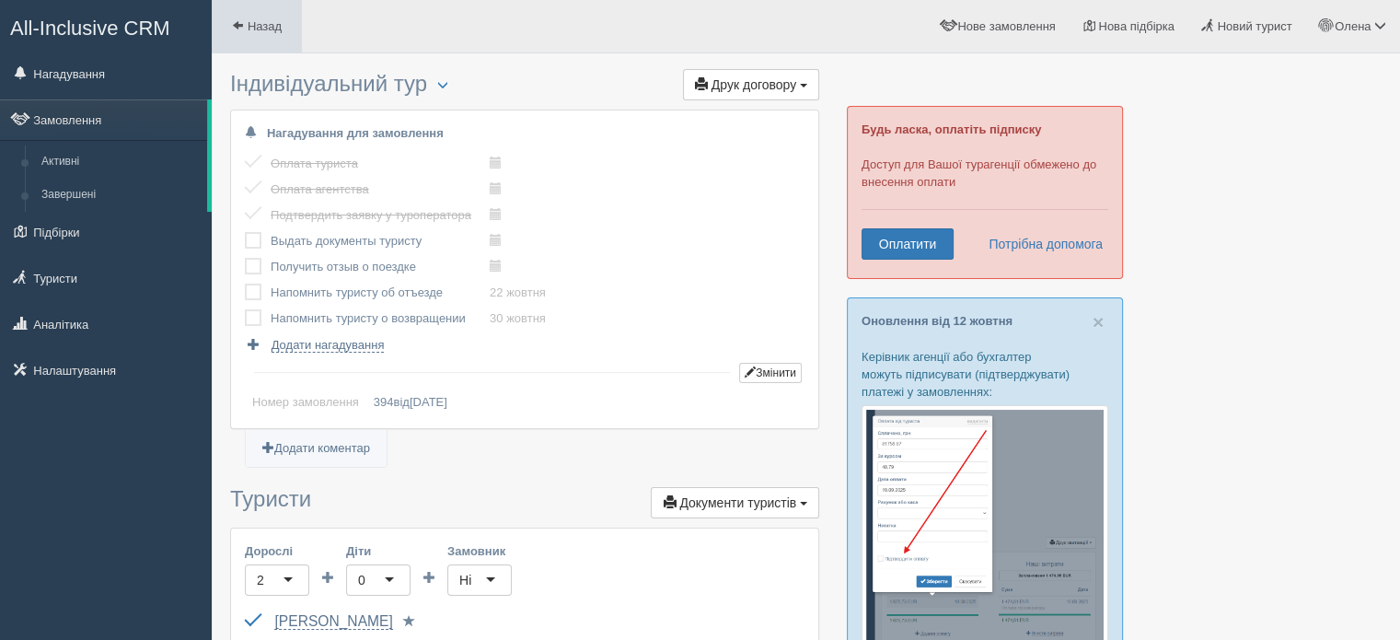
click at [228, 17] on link "Назад" at bounding box center [257, 26] width 90 height 52
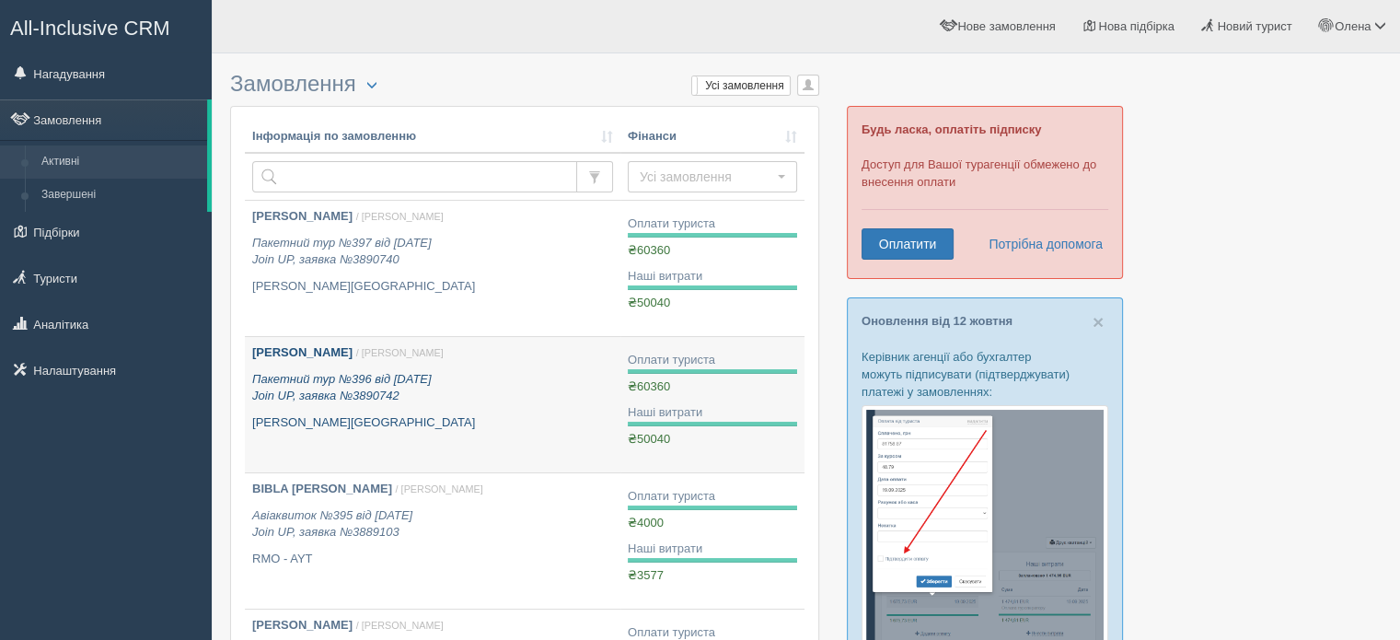
scroll to position [92, 0]
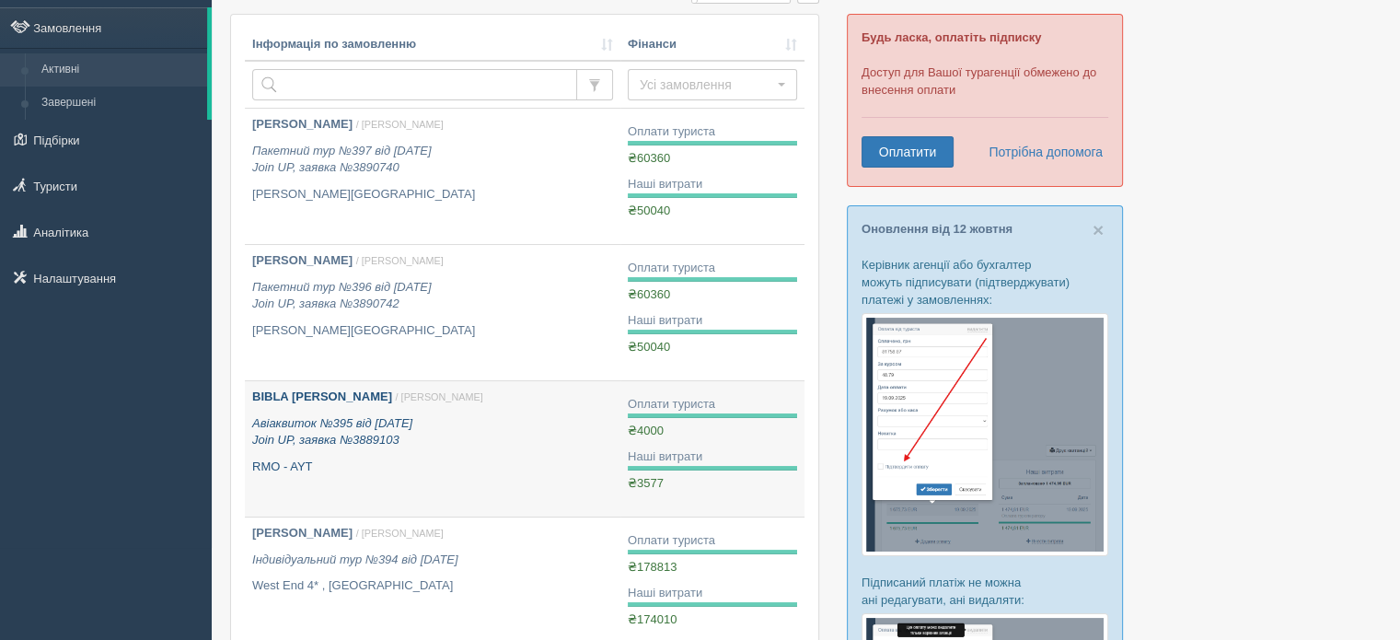
click at [344, 431] on p "Авіаквиток №395 від 05.10.2025 Join UP, заявка №3889103" at bounding box center [432, 432] width 361 height 34
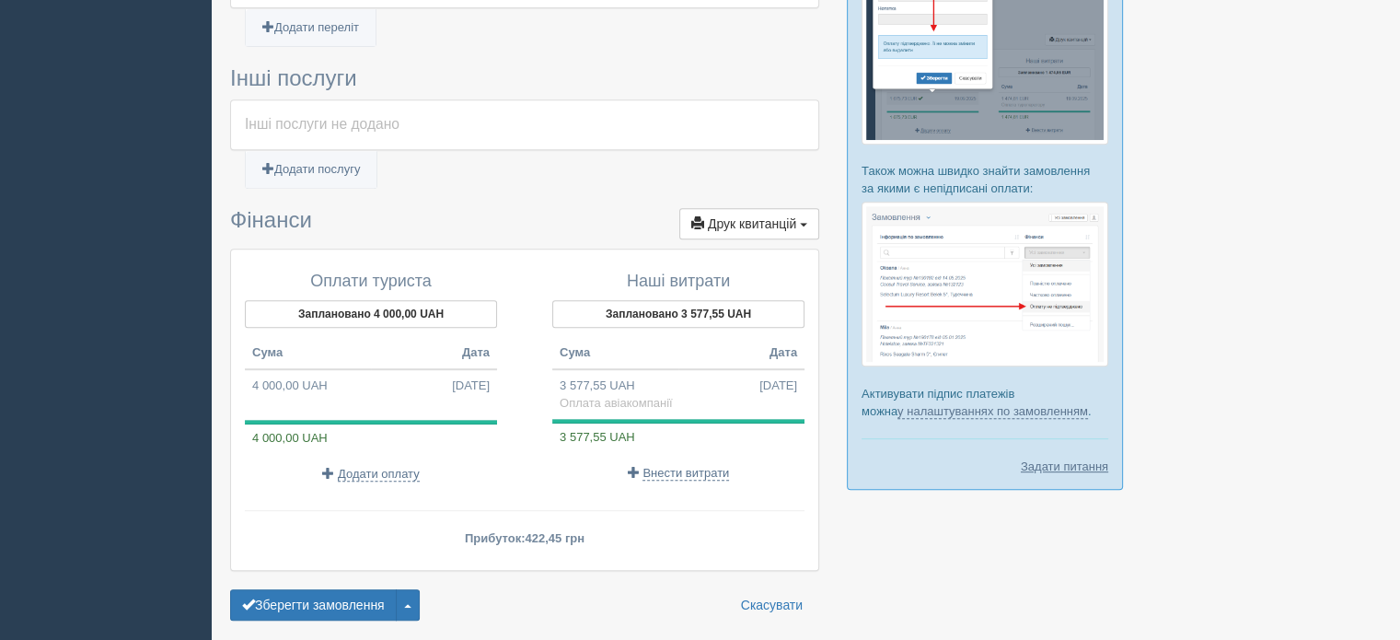
scroll to position [885, 0]
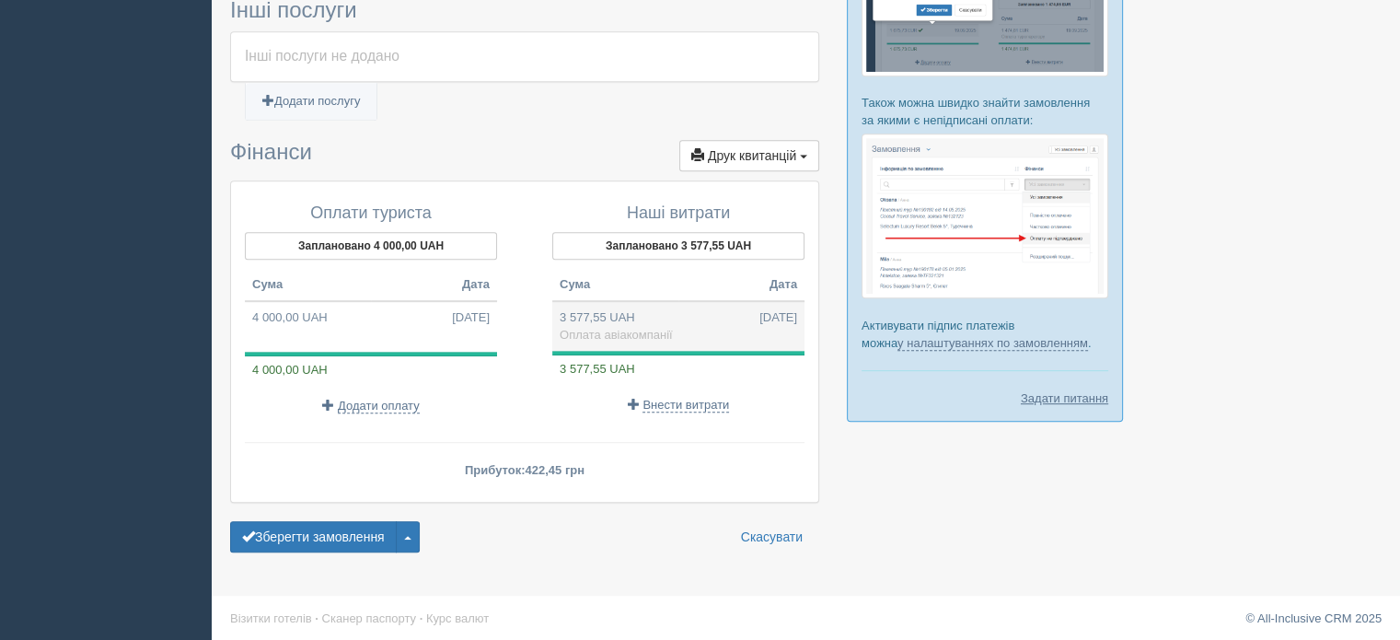
click at [618, 315] on td "3 577,55 UAH [DATE] Оплата авіакомпанії" at bounding box center [678, 326] width 252 height 50
type input "3577.55"
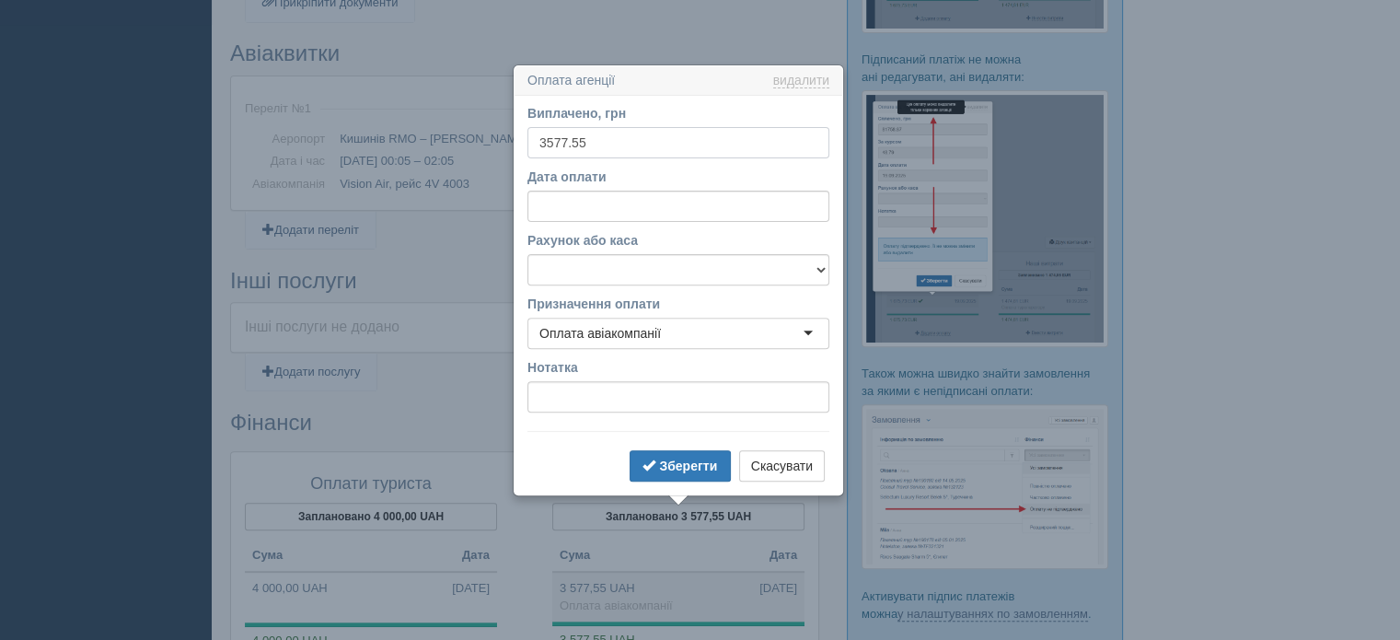
scroll to position [679, 0]
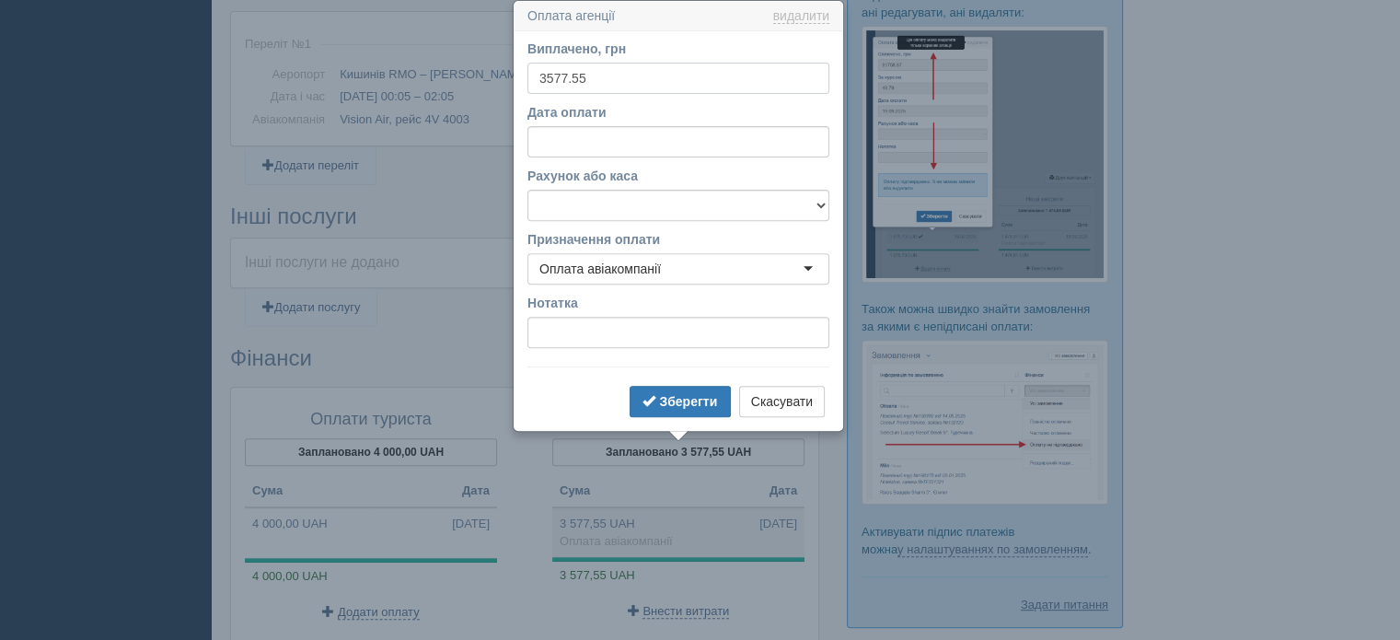
drag, startPoint x: 611, startPoint y: 80, endPoint x: 524, endPoint y: 76, distance: 87.5
click at [524, 76] on div "Виплачено, грн 3577.55 За курсом 1 Дата оплати Рахунок або каса [FINANCIAL_ID] …" at bounding box center [678, 230] width 328 height 399
click at [553, 523] on td "3 577,55 UAH [DATE] Оплата авіакомпанії" at bounding box center [678, 532] width 252 height 50
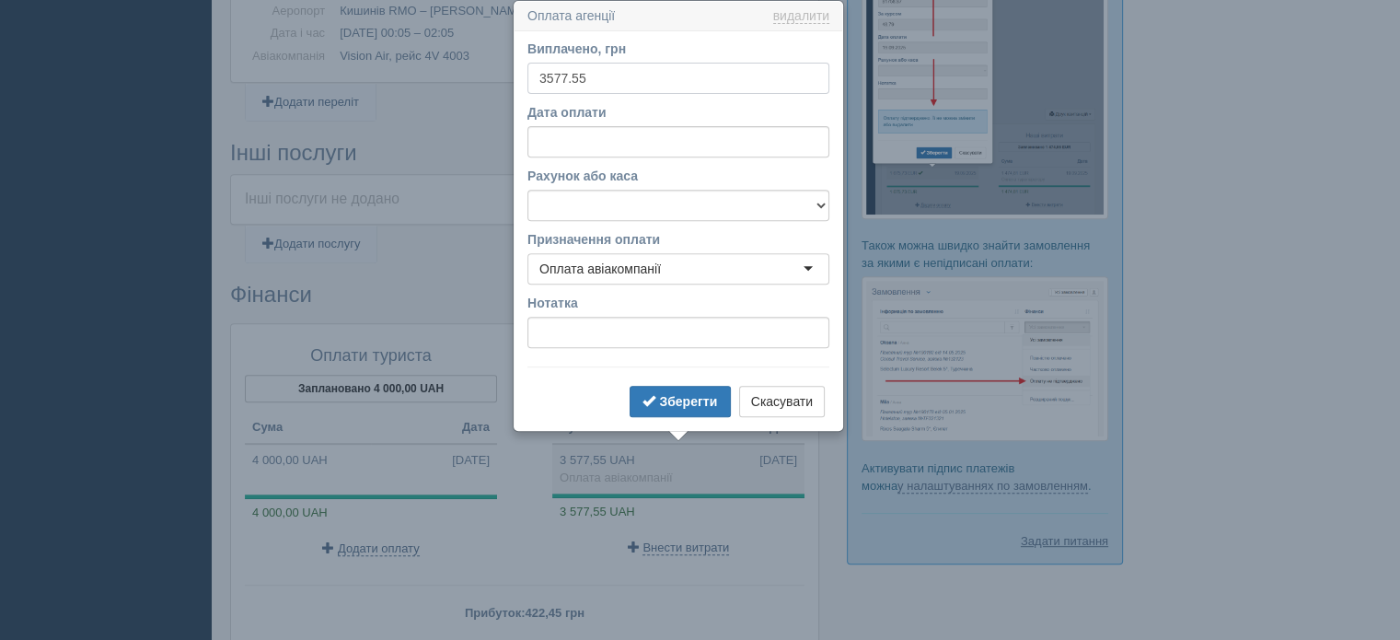
scroll to position [835, 0]
